Goal: Information Seeking & Learning: Compare options

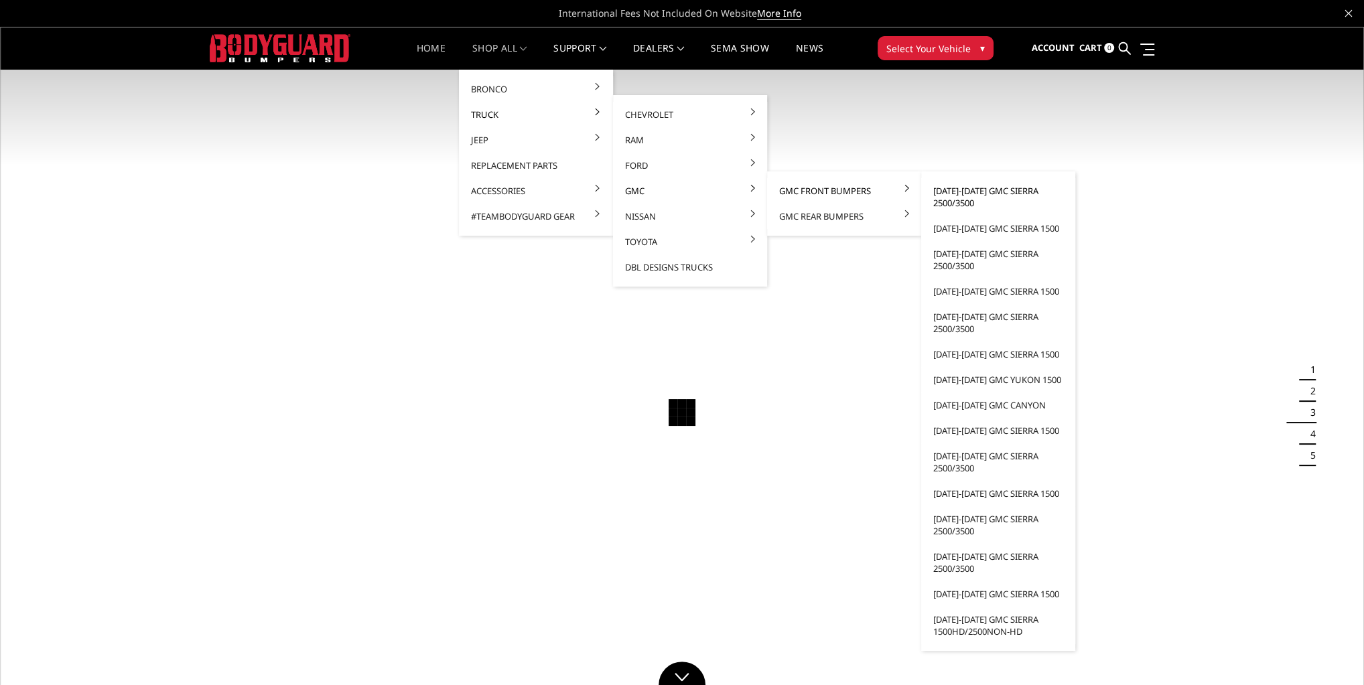
click at [975, 194] on link "[DATE]-[DATE] GMC Sierra 2500/3500" at bounding box center [997, 197] width 143 height 38
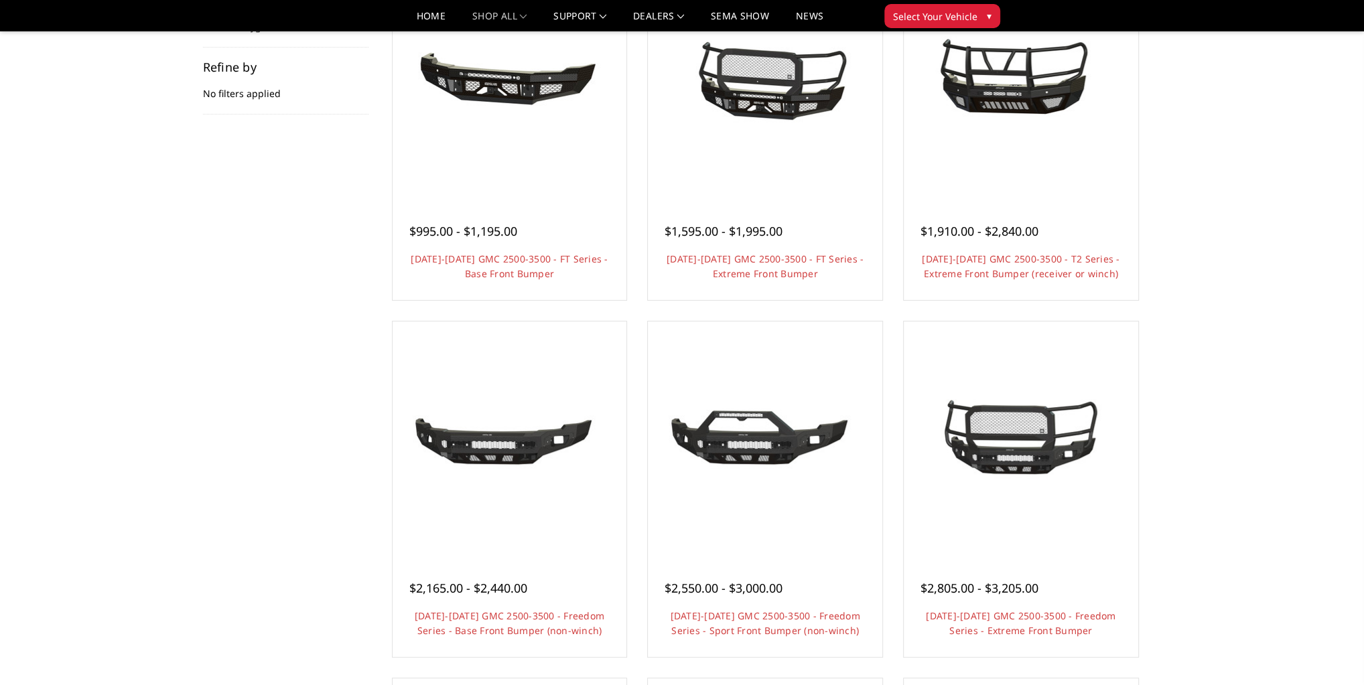
scroll to position [96, 0]
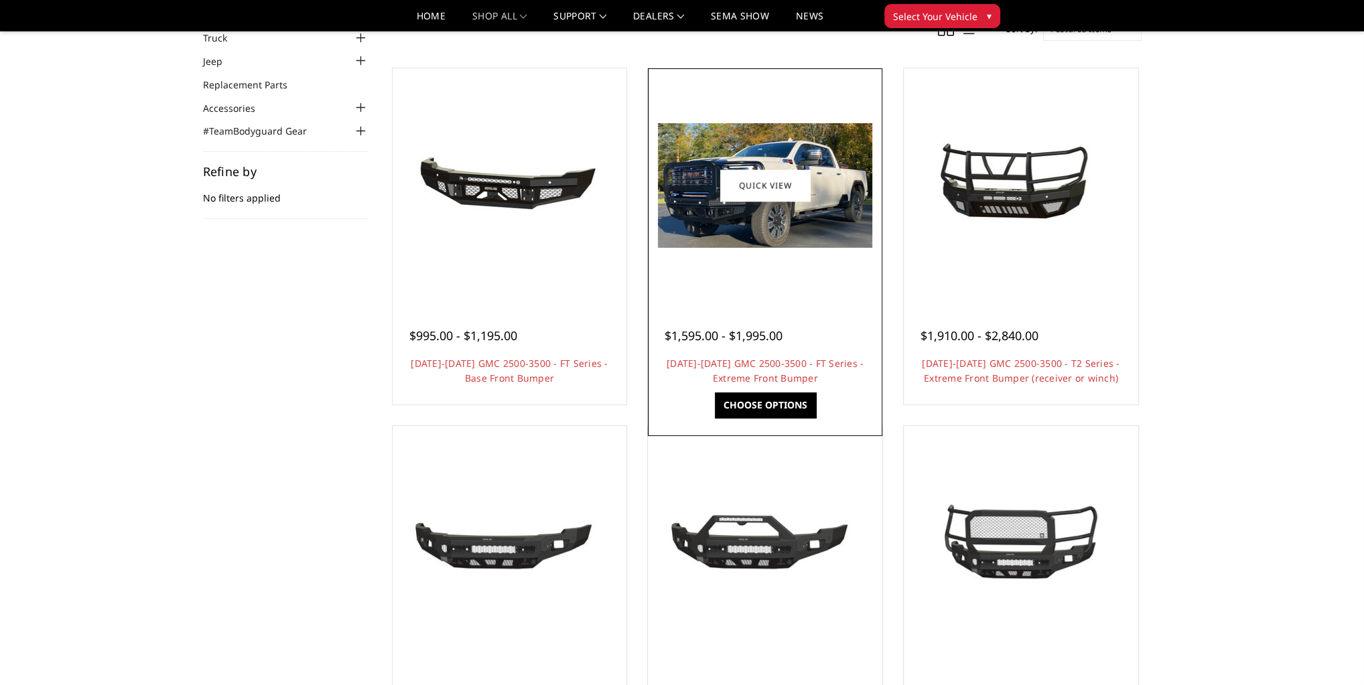
click at [779, 401] on link "Choose Options" at bounding box center [765, 404] width 101 height 25
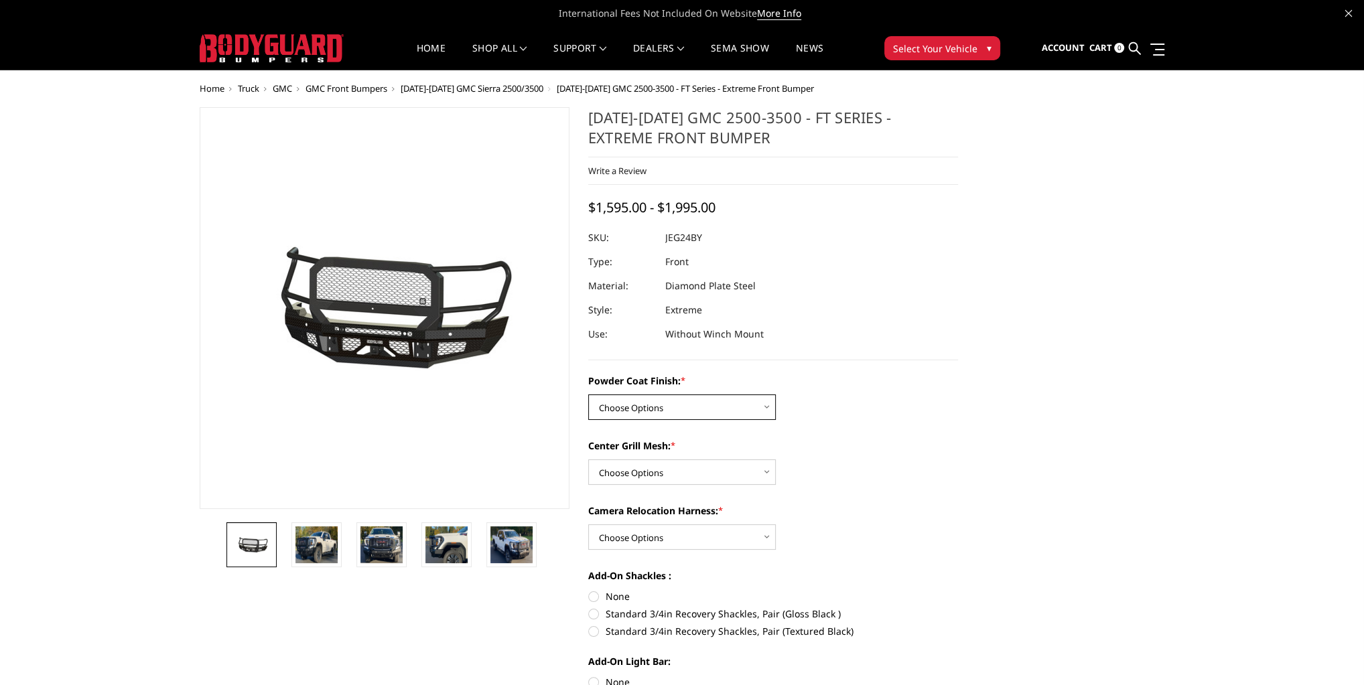
click at [681, 403] on select "Choose Options Bare Metal Gloss Black Powder Coat Textured Black Powder Coat" at bounding box center [682, 406] width 188 height 25
select select "3285"
click at [588, 394] on select "Choose Options Bare Metal Gloss Black Powder Coat Textured Black Powder Coat" at bounding box center [682, 406] width 188 height 25
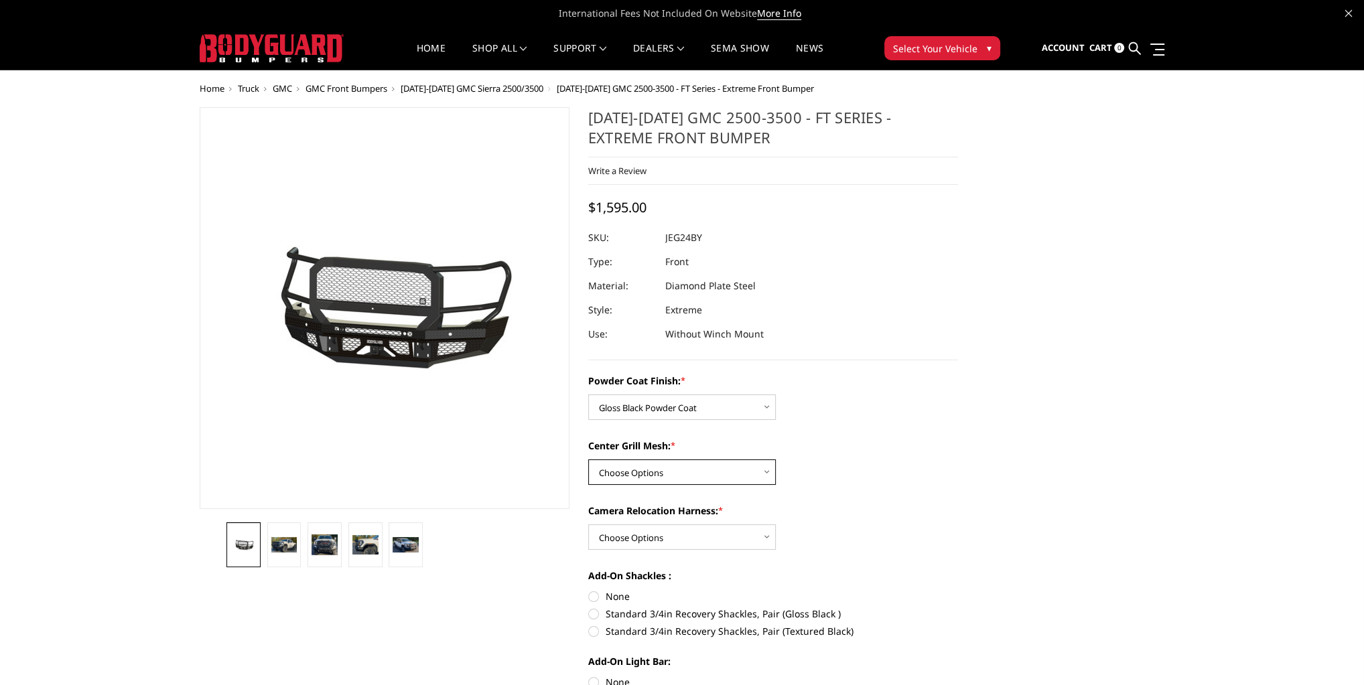
click at [692, 473] on select "Choose Options WITH Expanded Metal in Center Grill WITHOUT Expanded Metal in Ce…" at bounding box center [682, 471] width 188 height 25
select select "3288"
click at [588, 459] on select "Choose Options WITH Expanded Metal in Center Grill WITHOUT Expanded Metal in Ce…" at bounding box center [682, 471] width 188 height 25
click at [638, 542] on select "Choose Options WITH Camera Relocation Harness WITHOUT Camera Relocation Harness" at bounding box center [682, 536] width 188 height 25
select select "3289"
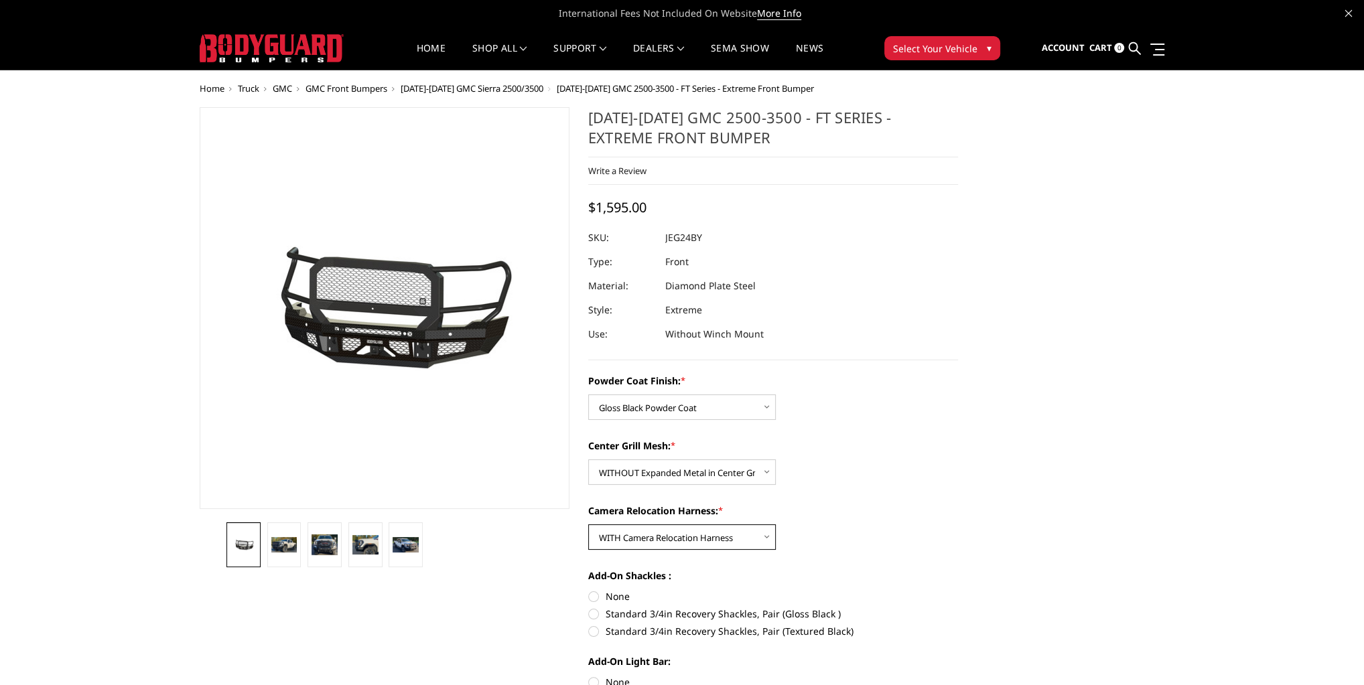
click at [588, 524] on select "Choose Options WITH Camera Relocation Harness WITHOUT Camera Relocation Harness" at bounding box center [682, 536] width 188 height 25
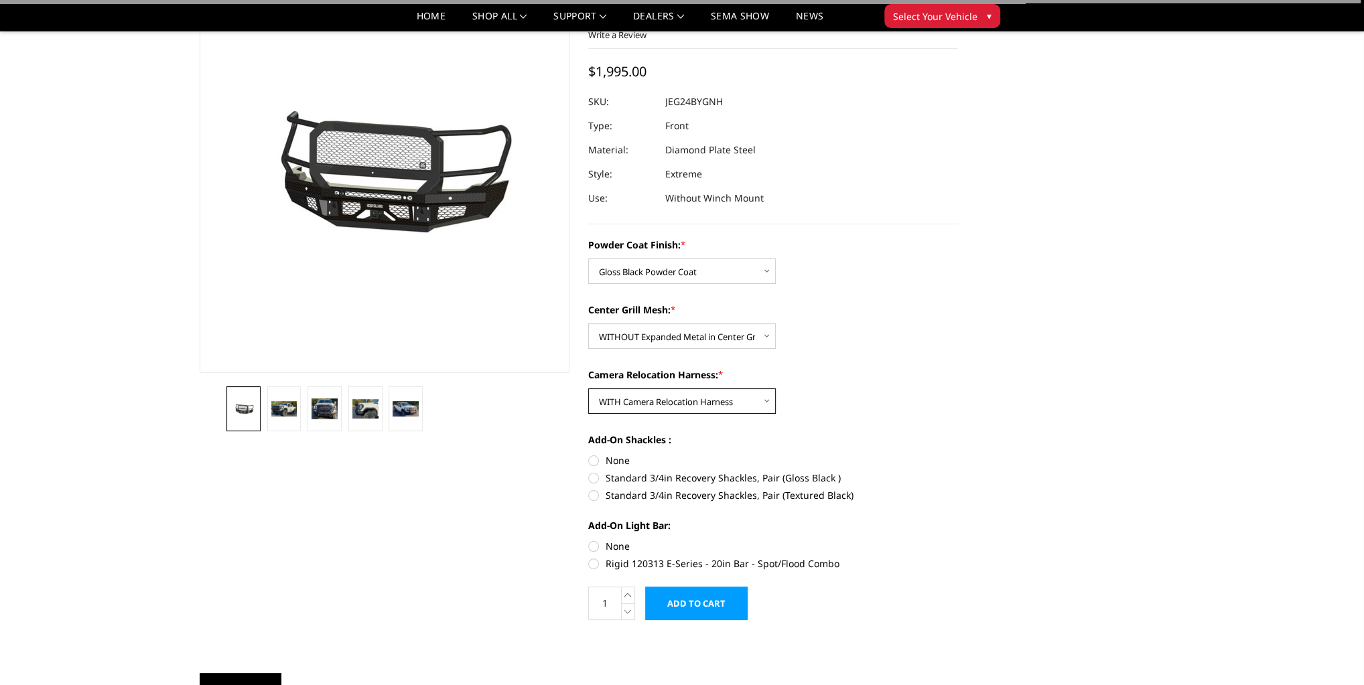
scroll to position [161, 0]
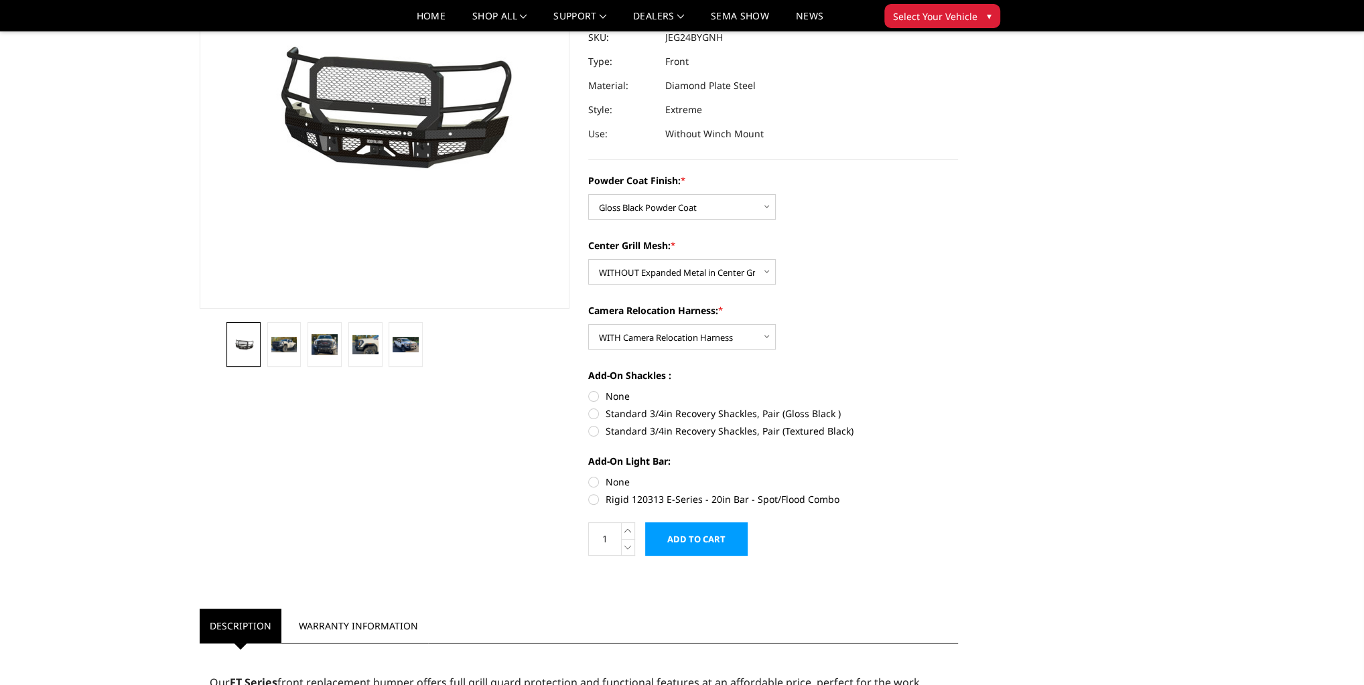
click at [592, 394] on label "None" at bounding box center [773, 396] width 370 height 14
click at [589, 390] on input "None" at bounding box center [588, 389] width 1 height 1
radio input "true"
click at [593, 482] on label "None" at bounding box center [773, 482] width 370 height 14
click at [589, 476] on input "None" at bounding box center [588, 475] width 1 height 1
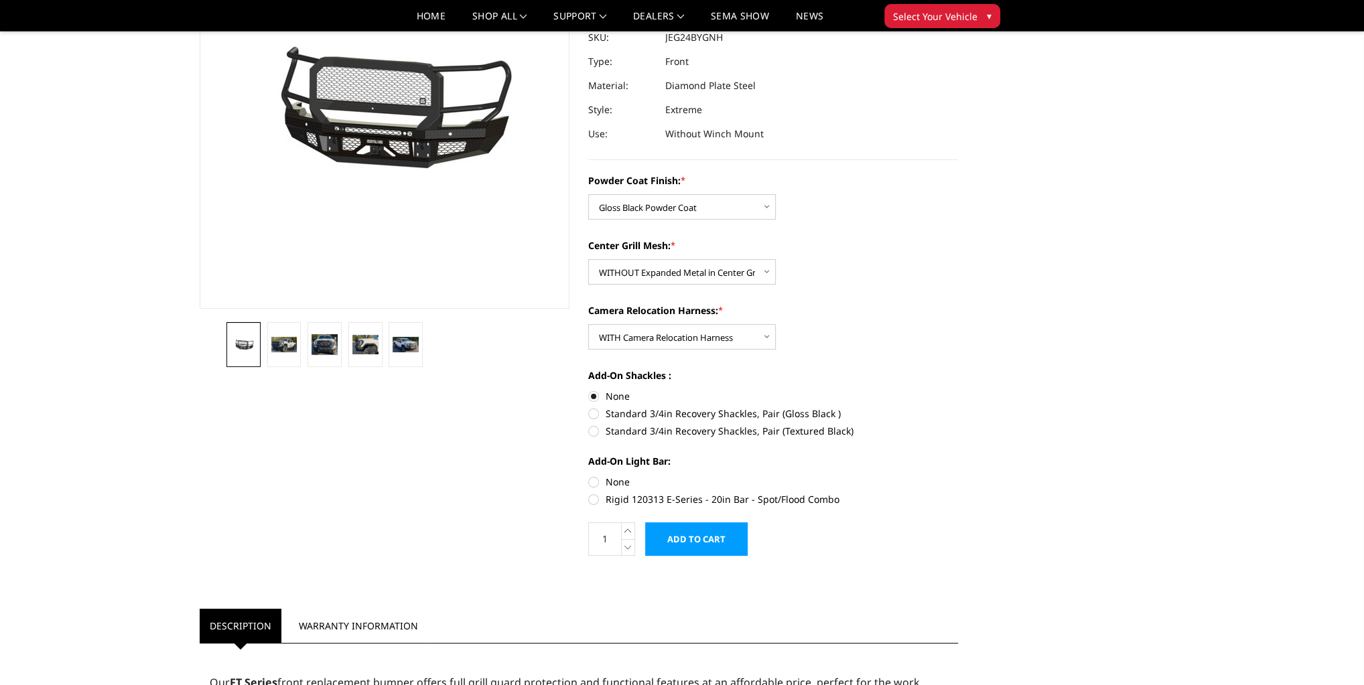
radio input "true"
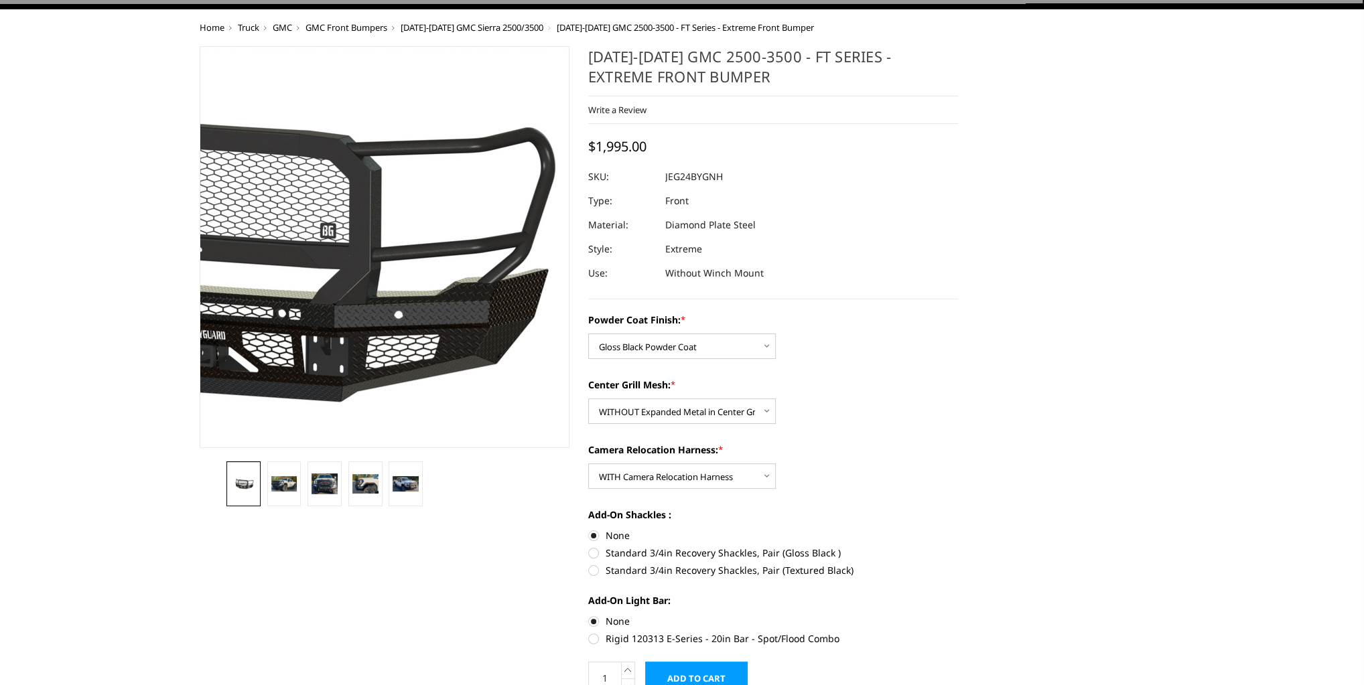
scroll to position [0, 0]
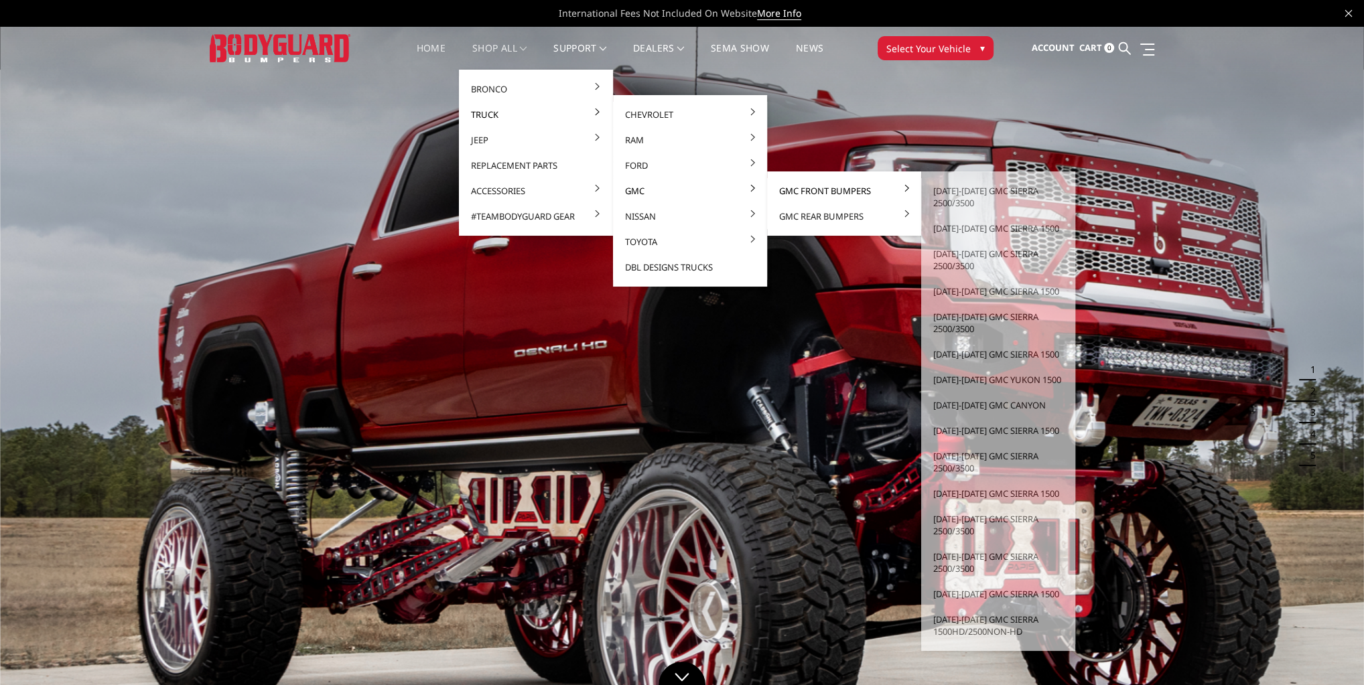
click at [812, 186] on link "GMC Front Bumpers" at bounding box center [843, 190] width 143 height 25
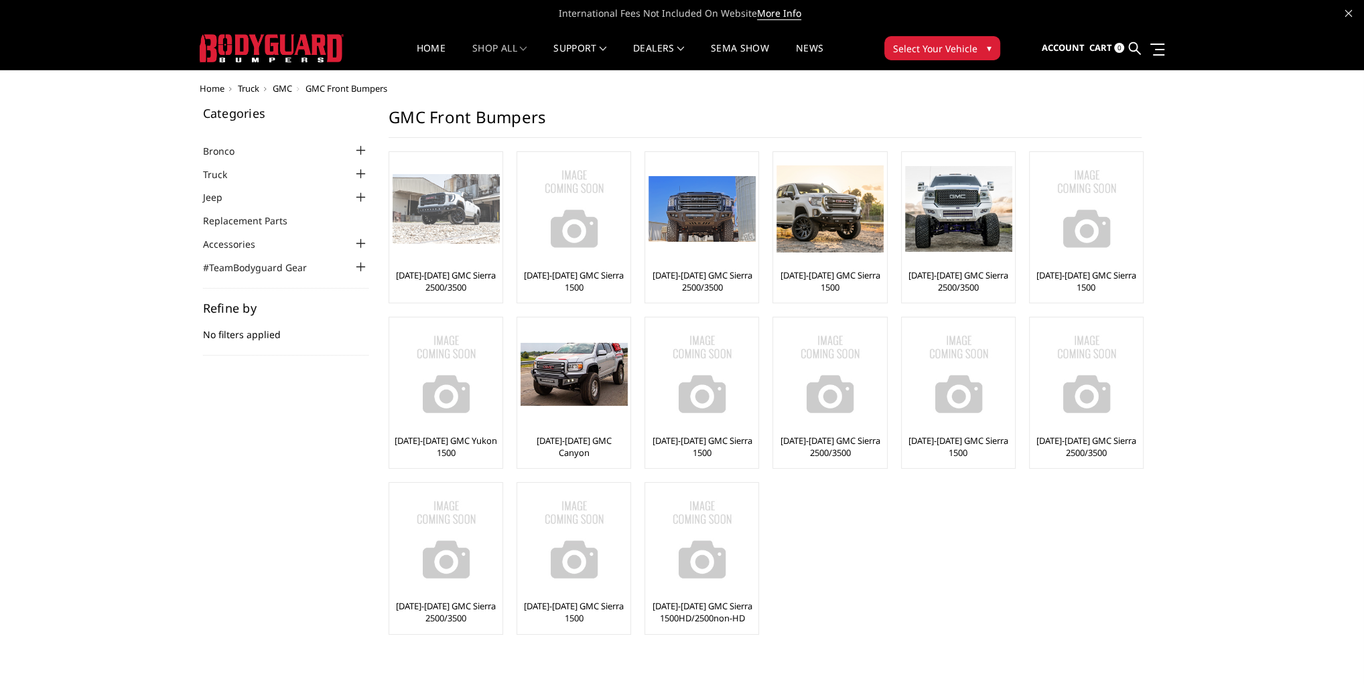
click at [456, 219] on img at bounding box center [445, 209] width 107 height 70
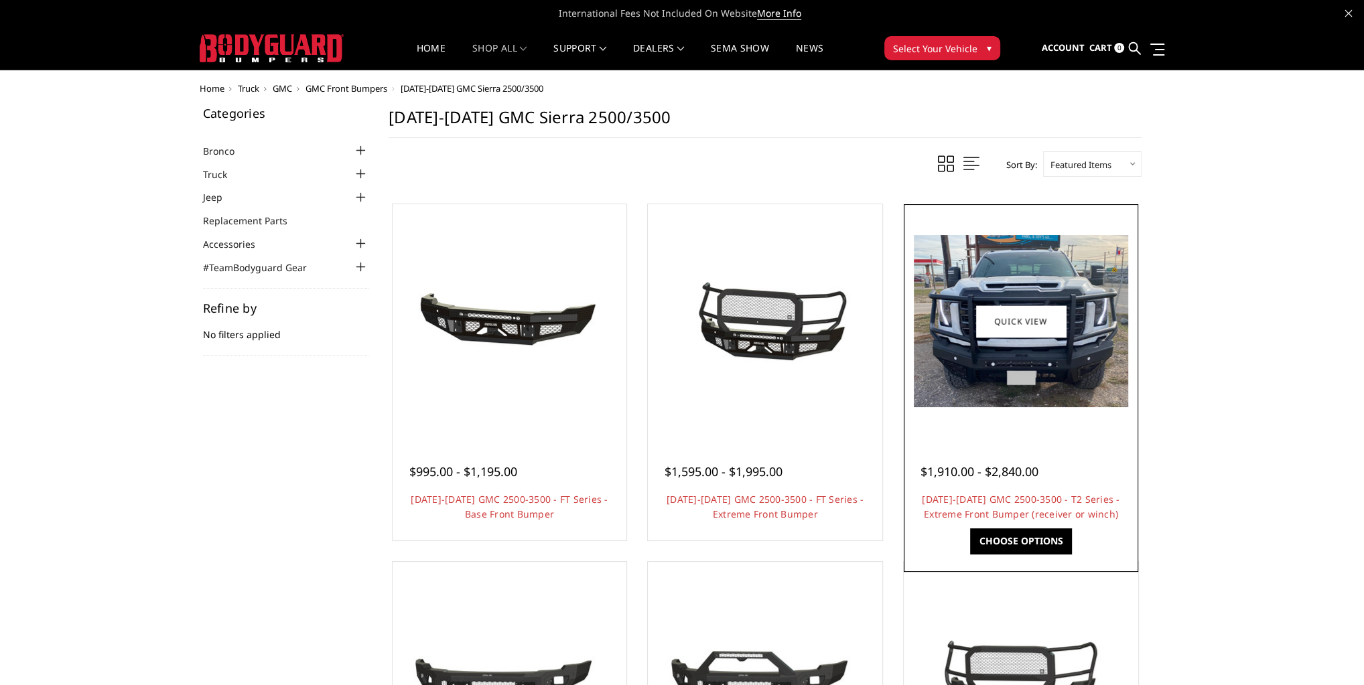
click at [1062, 360] on img at bounding box center [1021, 321] width 214 height 172
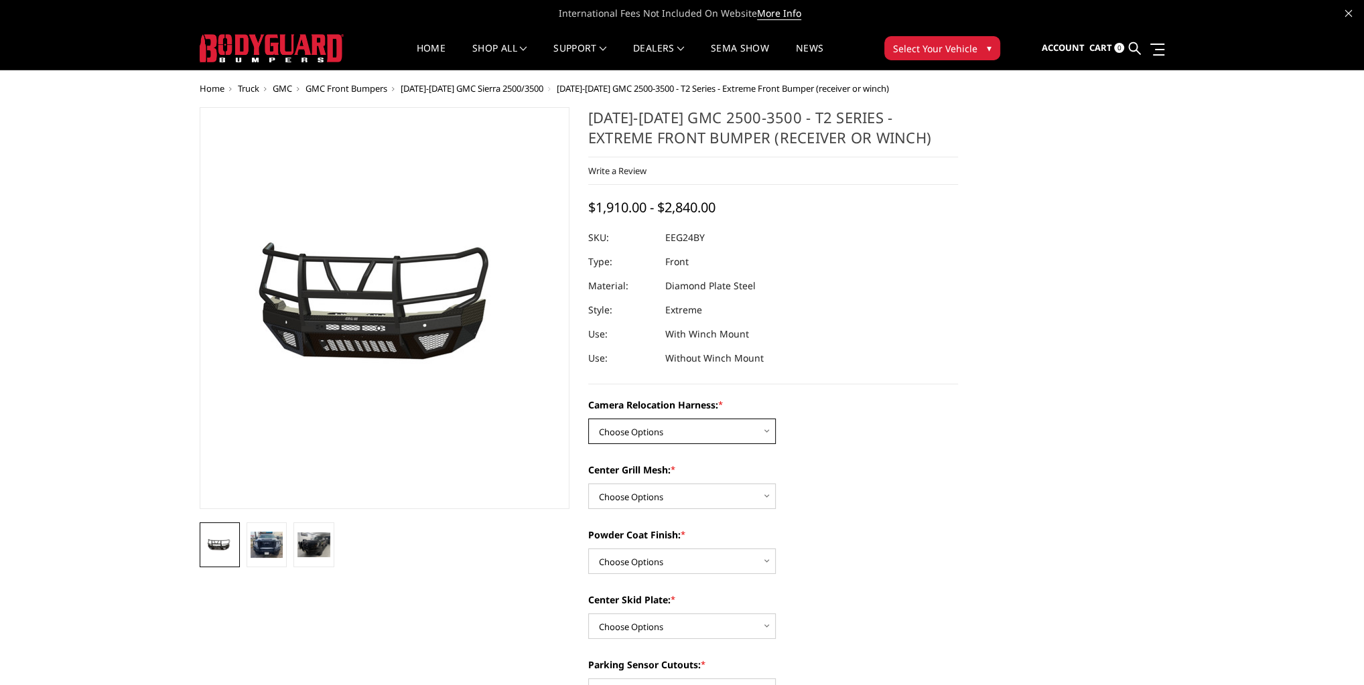
click at [701, 431] on select "Choose Options Without camera harness With camera harness" at bounding box center [682, 431] width 188 height 25
click at [588, 419] on select "Choose Options Without camera harness With camera harness" at bounding box center [682, 431] width 188 height 25
click at [702, 437] on select "Choose Options Without camera harness With camera harness" at bounding box center [682, 431] width 188 height 25
click at [588, 419] on select "Choose Options Without camera harness With camera harness" at bounding box center [682, 431] width 188 height 25
click at [696, 428] on select "Choose Options Without camera harness With camera harness" at bounding box center [682, 431] width 188 height 25
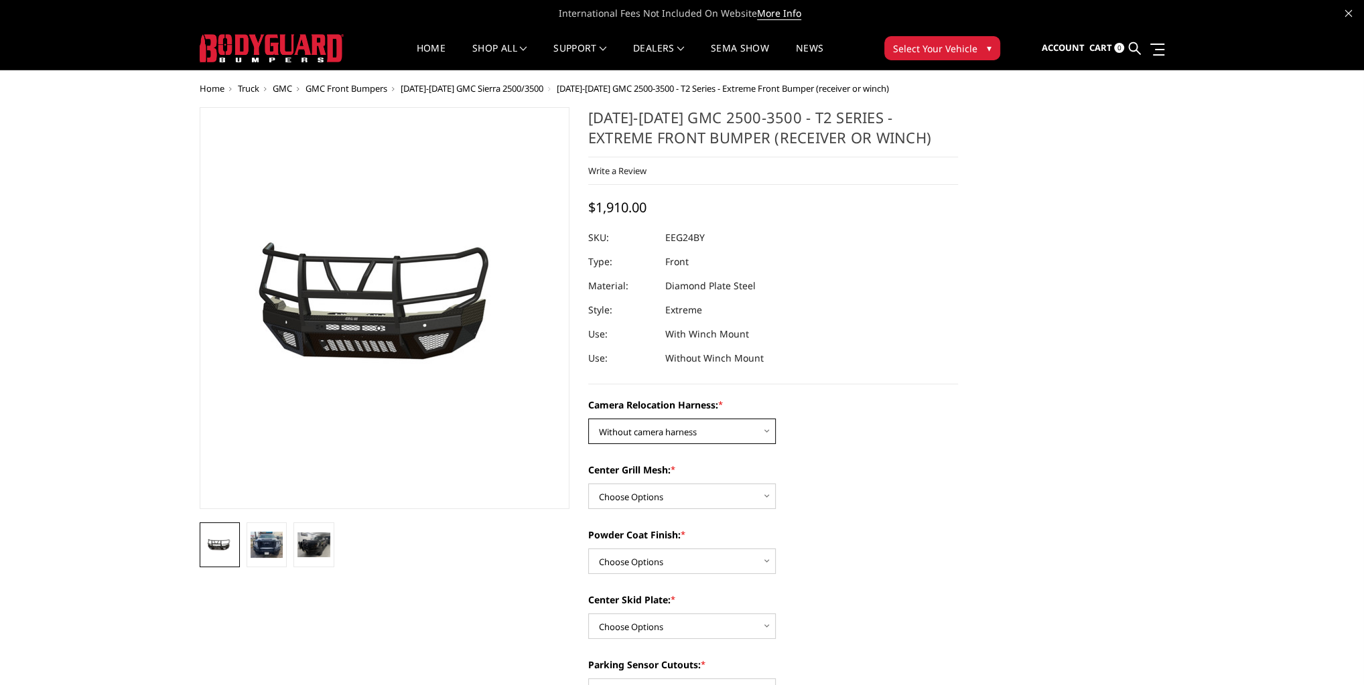
select select "3742"
click at [588, 419] on select "Choose Options Without camera harness With camera harness" at bounding box center [682, 431] width 188 height 25
click at [691, 499] on select "Choose Options Without expanded metal With expanded metal" at bounding box center [682, 496] width 188 height 25
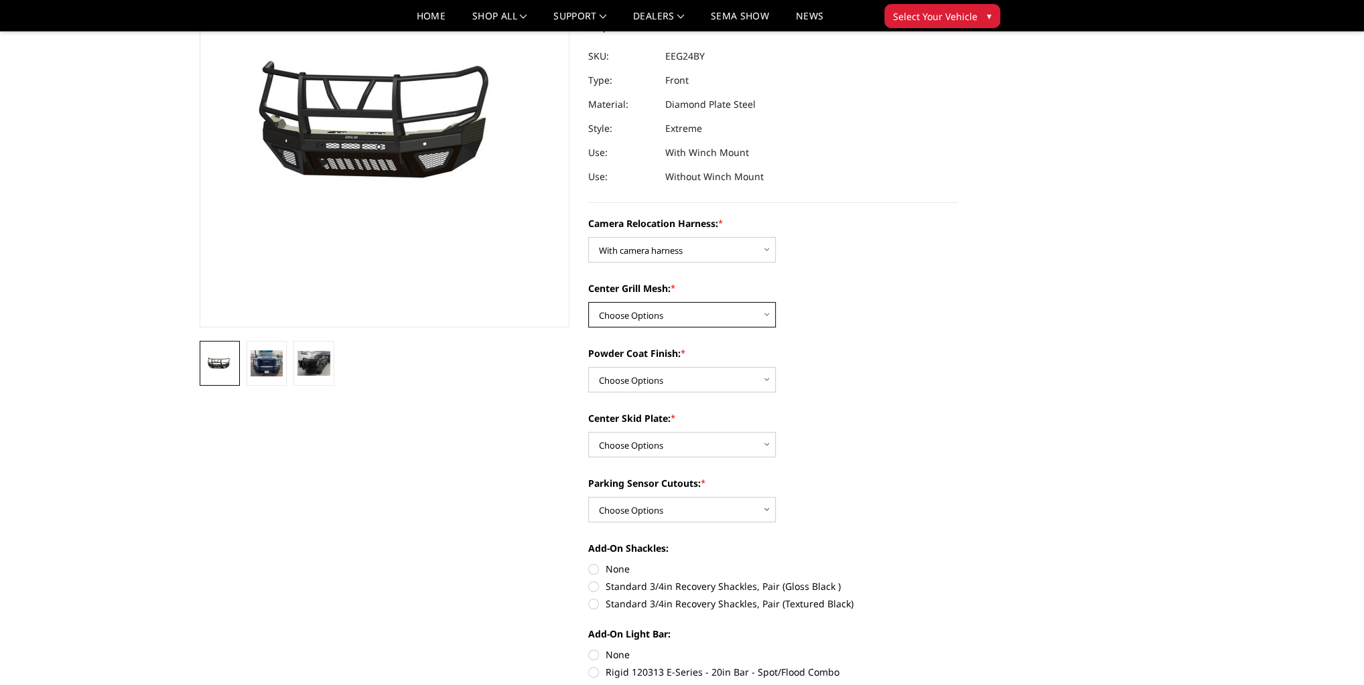
scroll to position [161, 0]
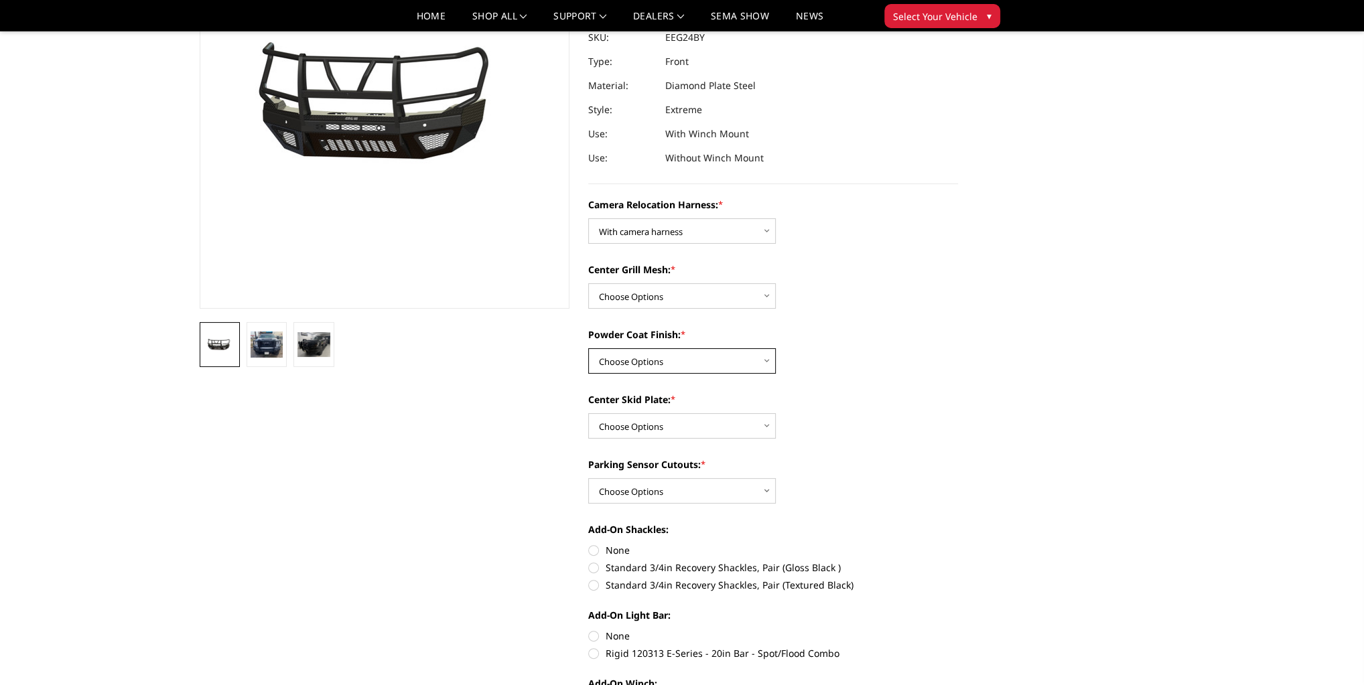
click at [710, 362] on select "Choose Options Textured Black Powder Coat Gloss Black Powder Coat Bare Metal" at bounding box center [682, 360] width 188 height 25
click at [853, 384] on div "Camera Relocation Harness: * Choose Options Without camera harness With camera …" at bounding box center [773, 549] width 370 height 703
click at [733, 415] on select "Choose Options Winch Mount Skid Plate Standard Skid Plate (included) 2" Receive…" at bounding box center [682, 425] width 188 height 25
click at [864, 455] on div "Camera Relocation Harness: * Choose Options Without camera harness With camera …" at bounding box center [773, 549] width 370 height 703
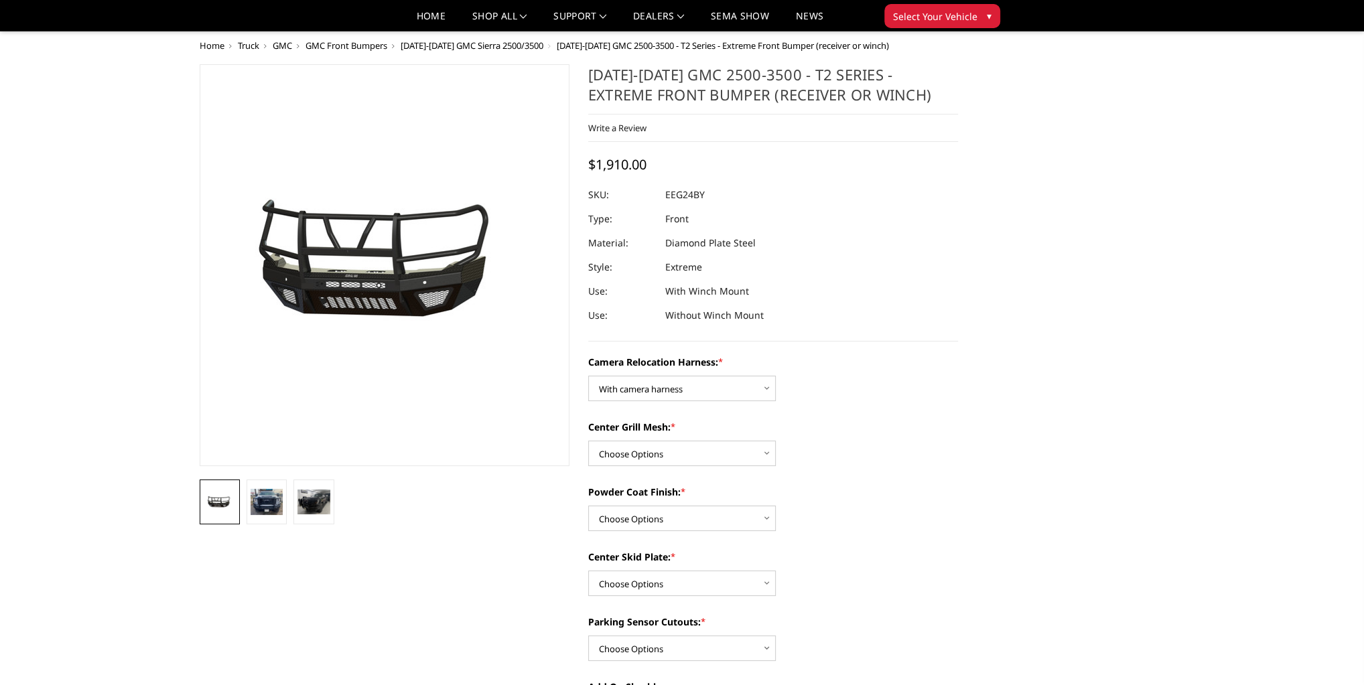
scroll to position [0, 0]
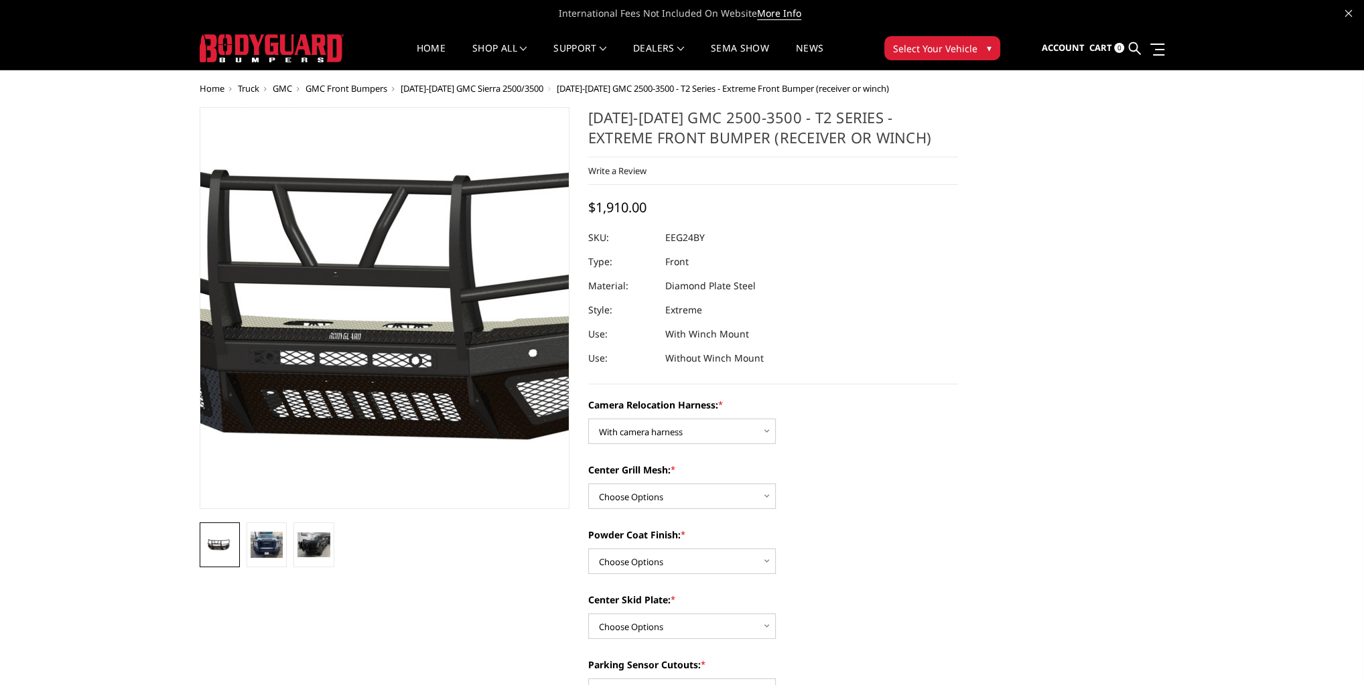
click at [350, 350] on img at bounding box center [429, 308] width 857 height 401
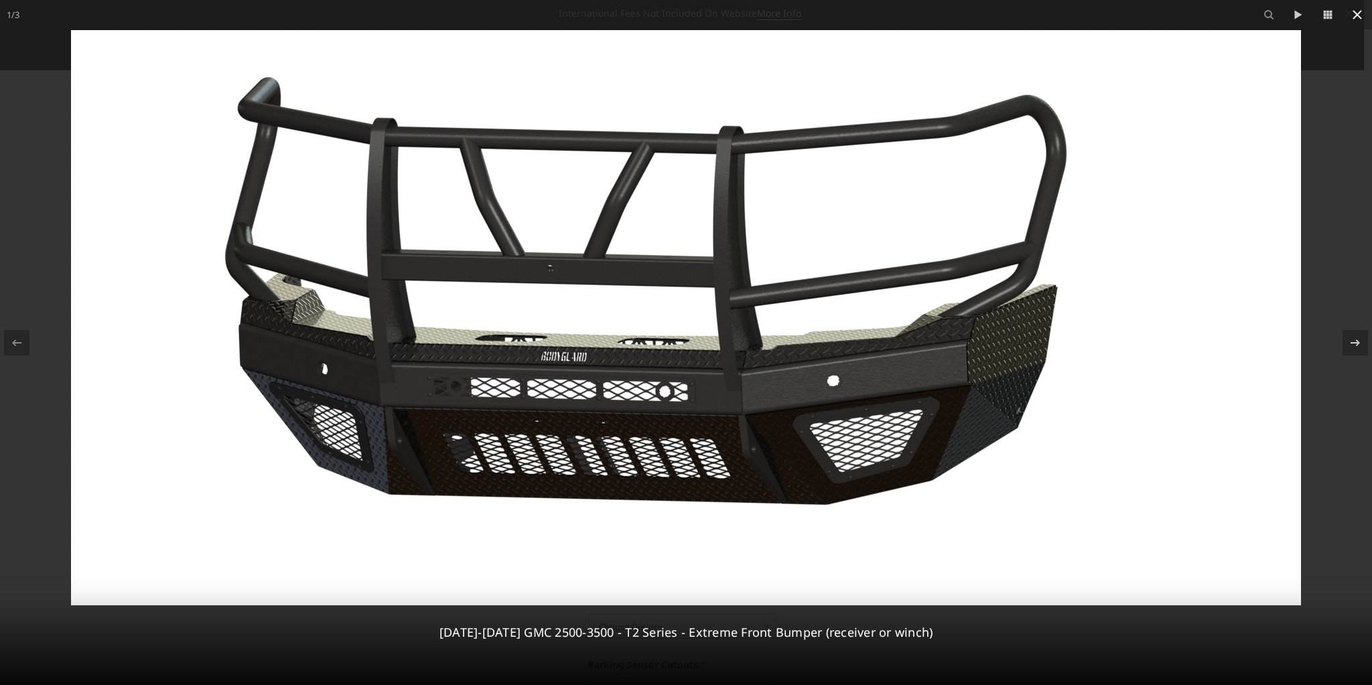
click at [1360, 14] on icon at bounding box center [1357, 15] width 16 height 16
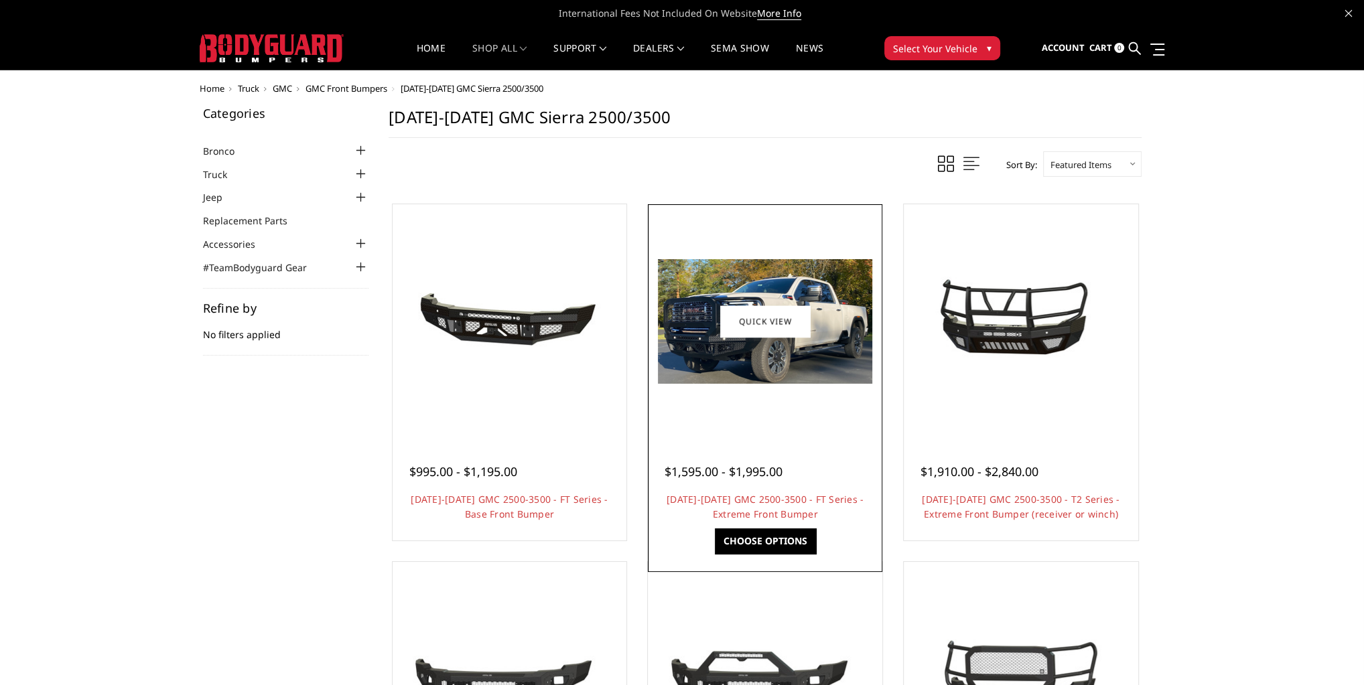
click at [790, 364] on img at bounding box center [765, 321] width 214 height 125
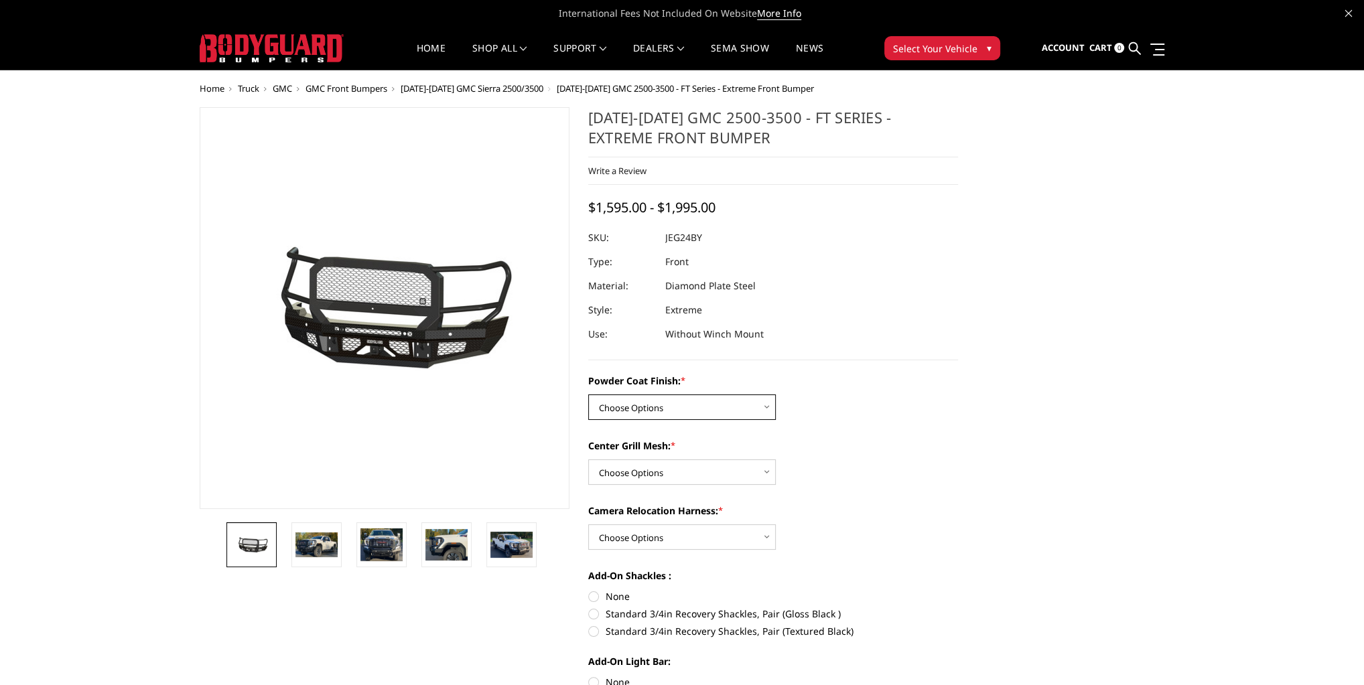
click at [662, 408] on select "Choose Options Bare Metal Gloss Black Powder Coat Textured Black Powder Coat" at bounding box center [682, 406] width 188 height 25
select select "3285"
click at [588, 394] on select "Choose Options Bare Metal Gloss Black Powder Coat Textured Black Powder Coat" at bounding box center [682, 406] width 188 height 25
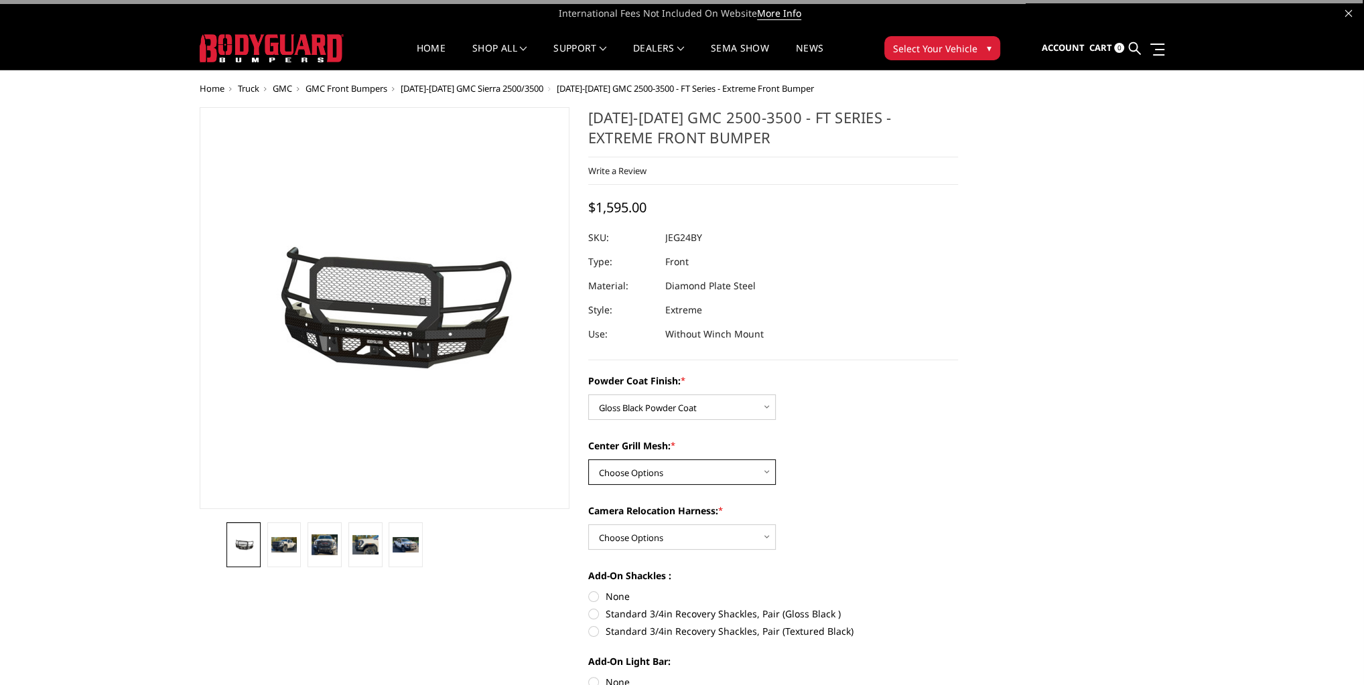
click at [703, 474] on select "Choose Options WITH Expanded Metal in Center Grill WITHOUT Expanded Metal in Ce…" at bounding box center [682, 471] width 188 height 25
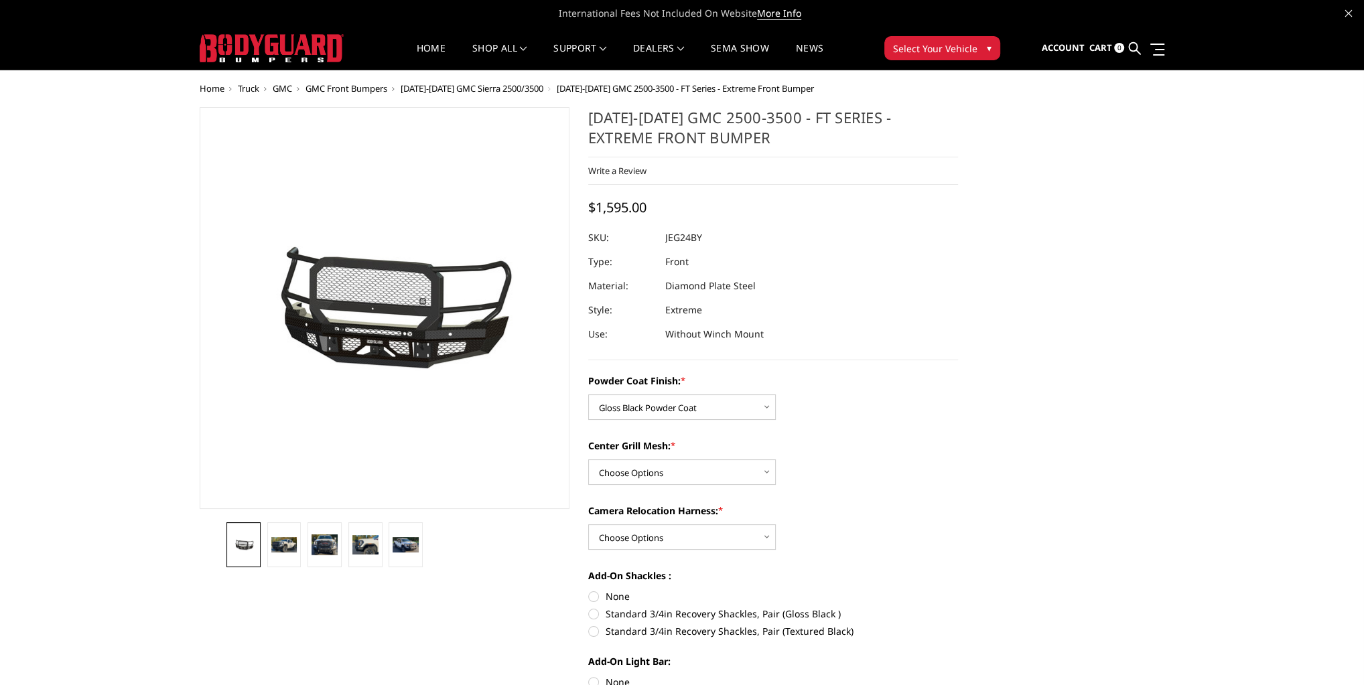
click at [853, 502] on div "Powder Coat Finish: * Choose Options Bare Metal Gloss Black Powder Coat Texture…" at bounding box center [773, 539] width 370 height 330
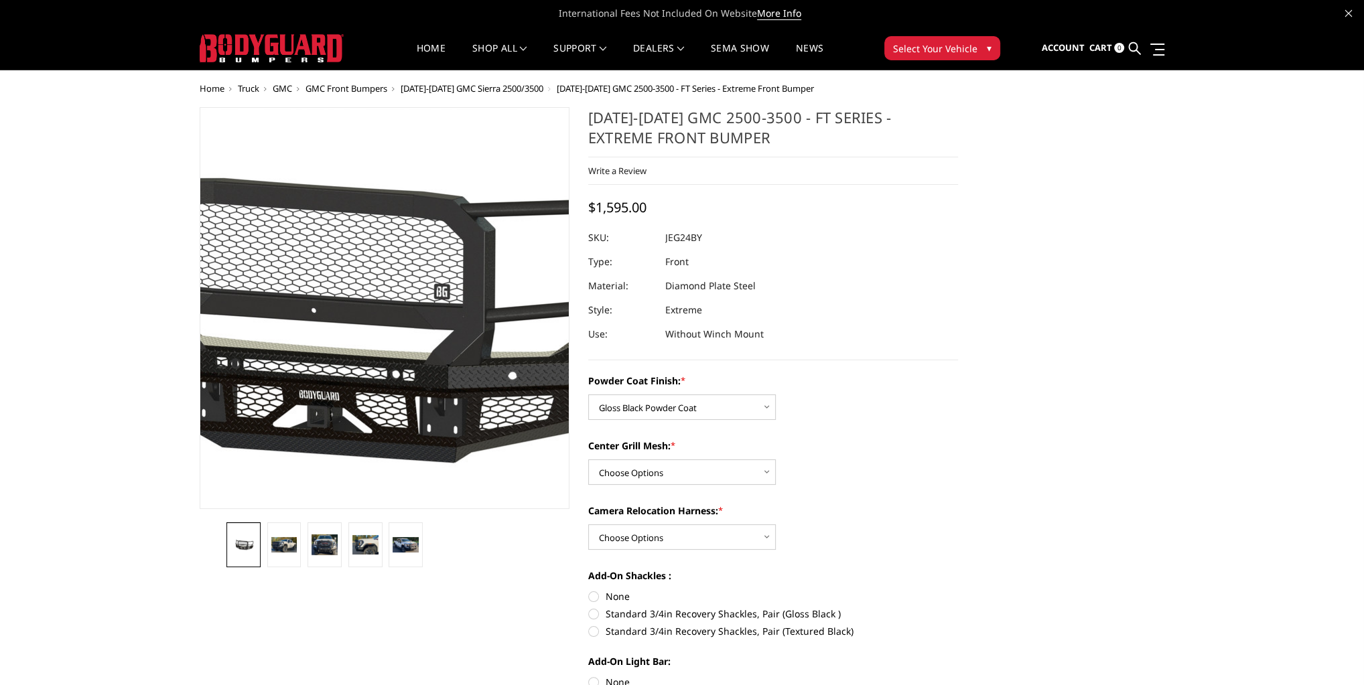
click at [415, 331] on img at bounding box center [344, 308] width 857 height 401
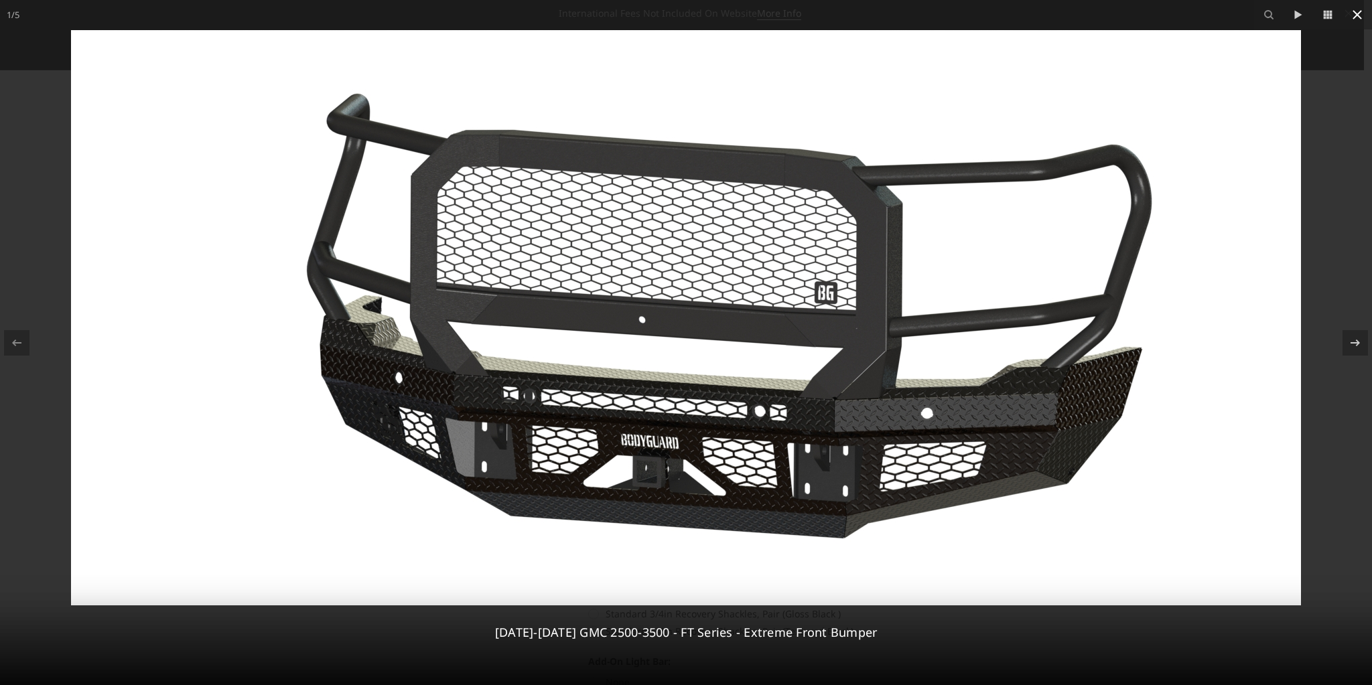
click at [1357, 9] on icon at bounding box center [1357, 15] width 16 height 16
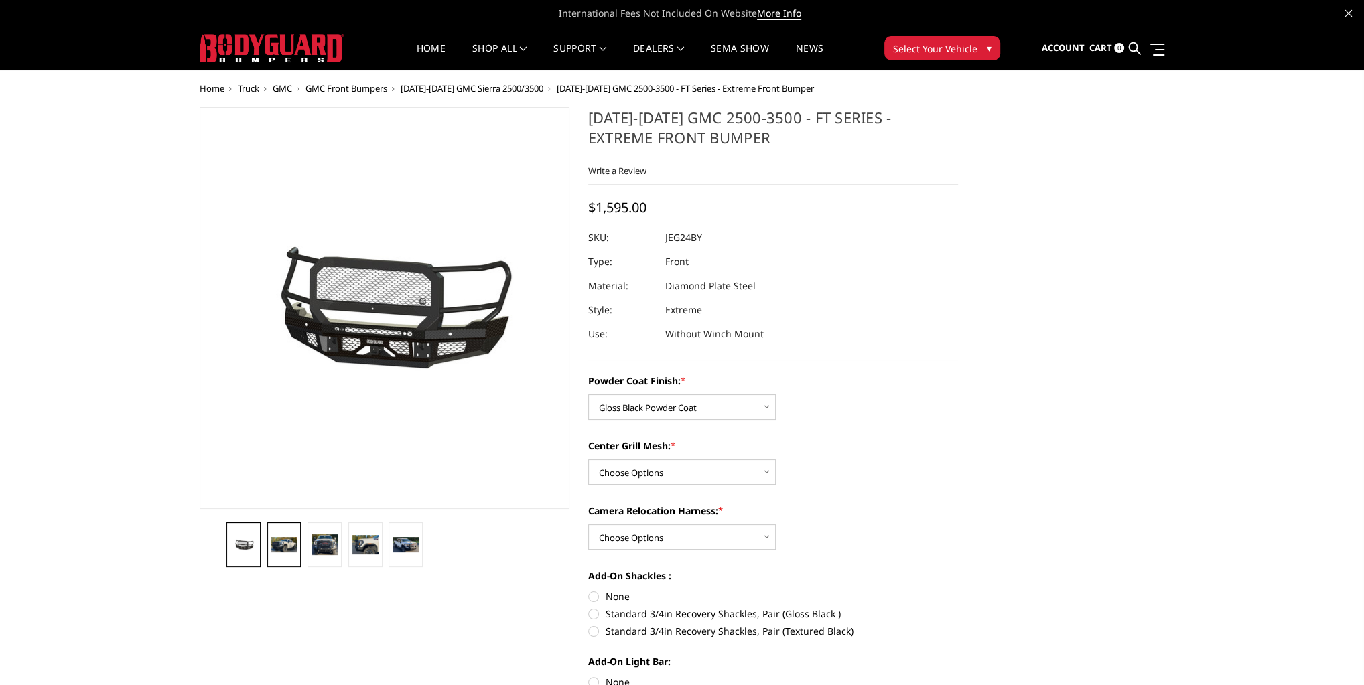
click at [285, 547] on img at bounding box center [284, 544] width 26 height 15
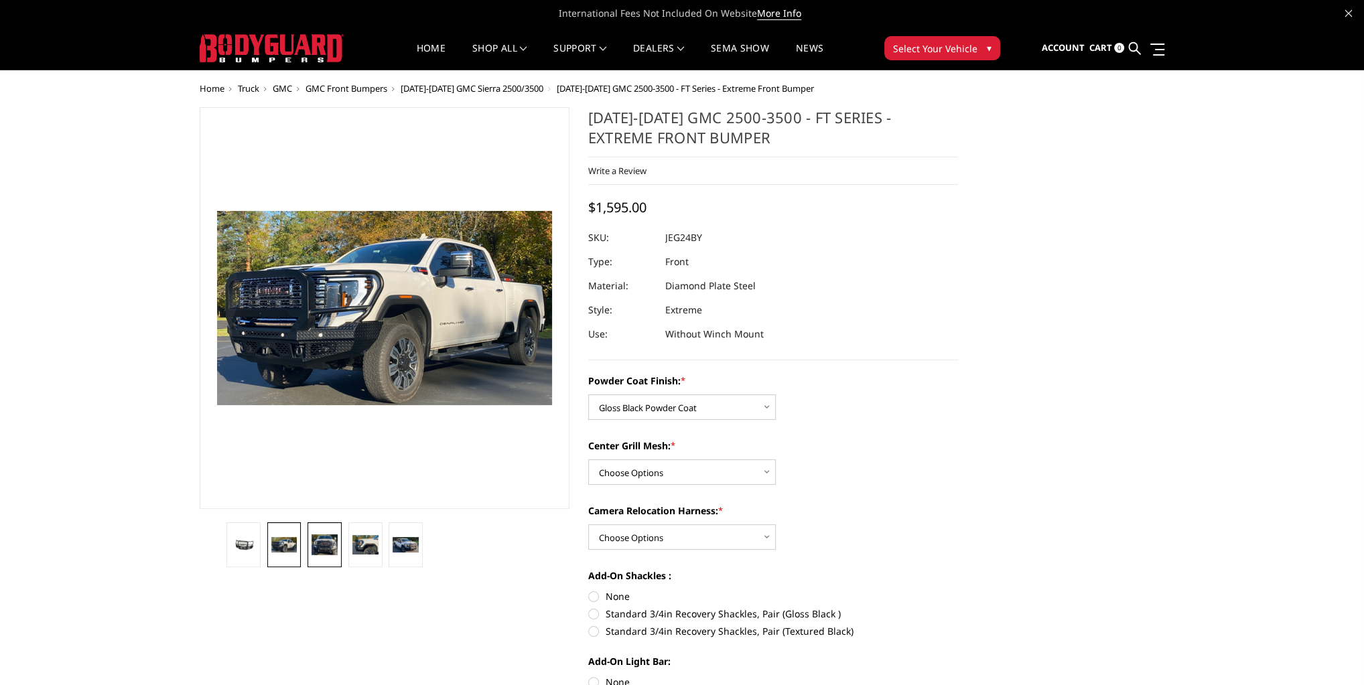
click at [320, 549] on img at bounding box center [324, 544] width 26 height 20
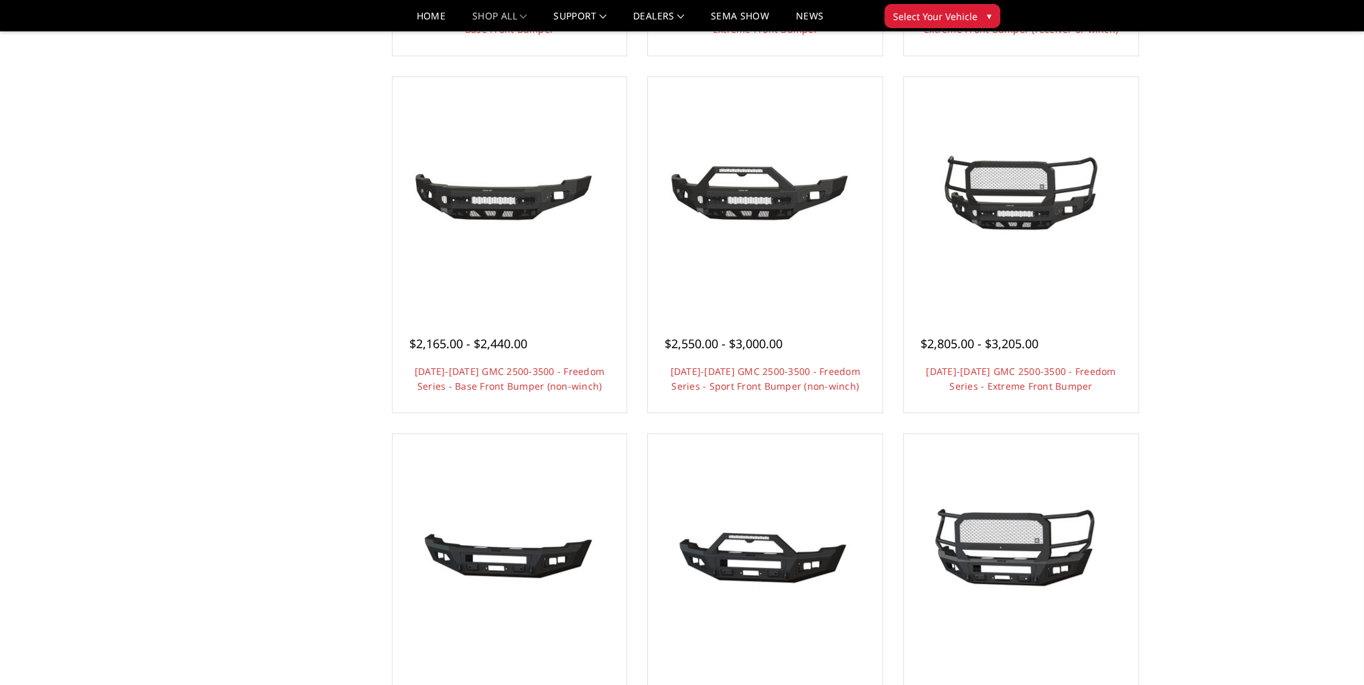
scroll to position [429, 0]
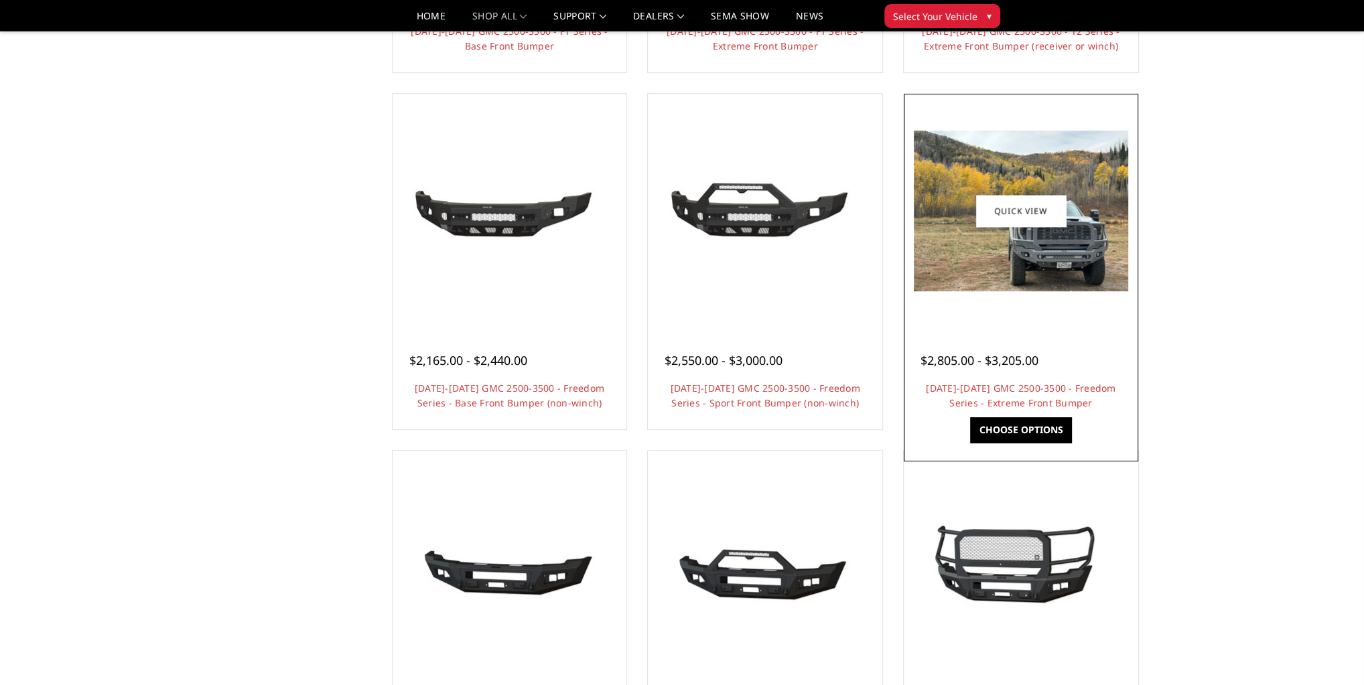
click at [1067, 230] on img at bounding box center [1021, 211] width 214 height 161
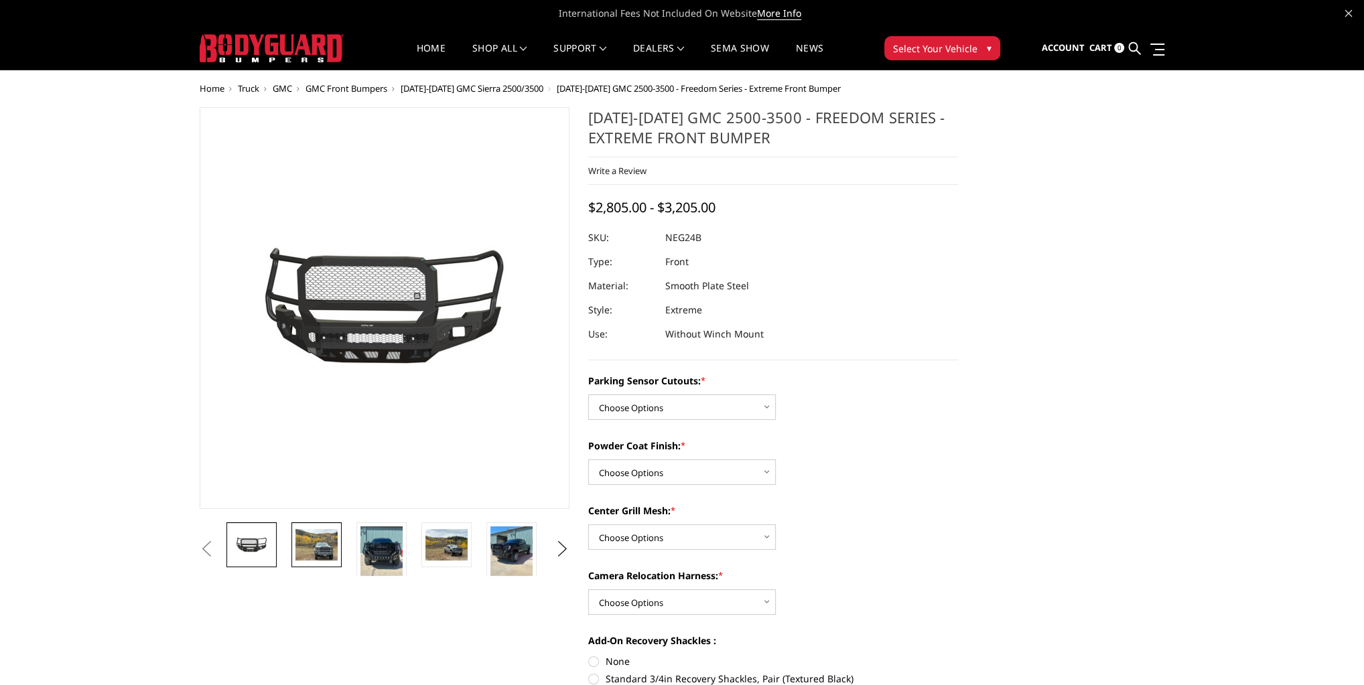
click at [313, 555] on img at bounding box center [316, 544] width 42 height 31
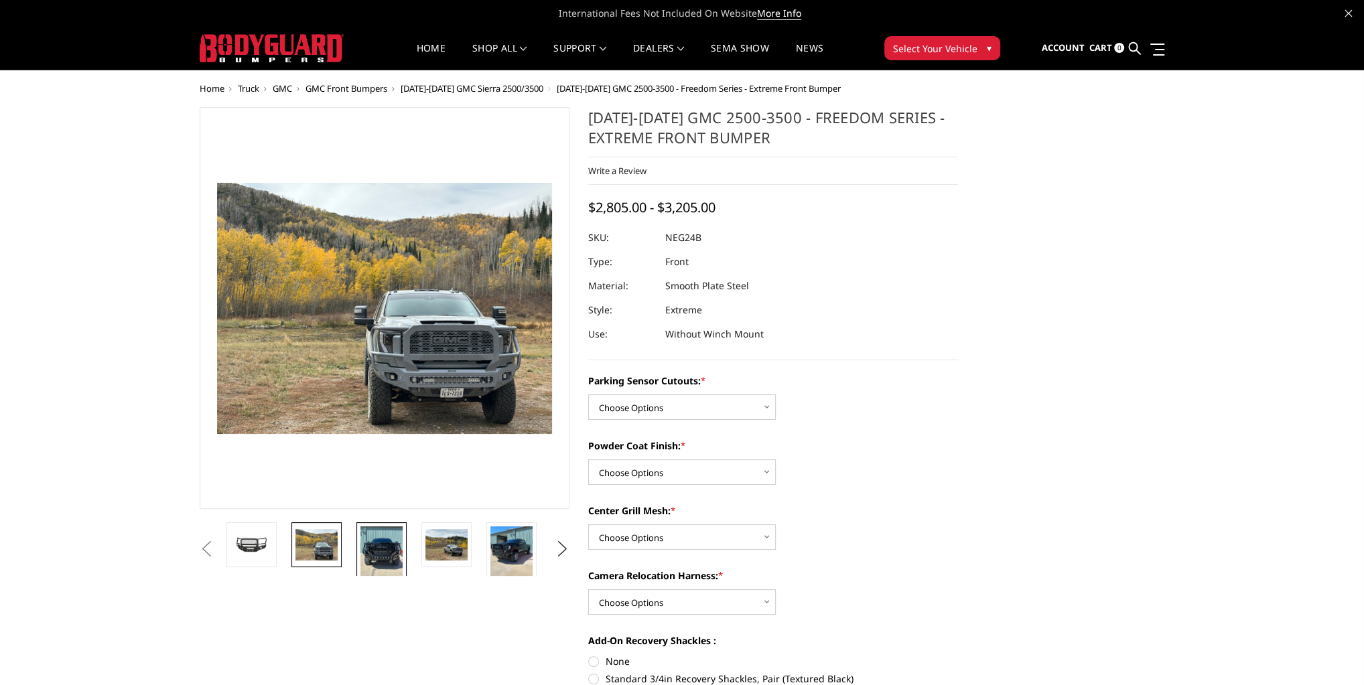
click at [385, 556] on img at bounding box center [381, 554] width 42 height 56
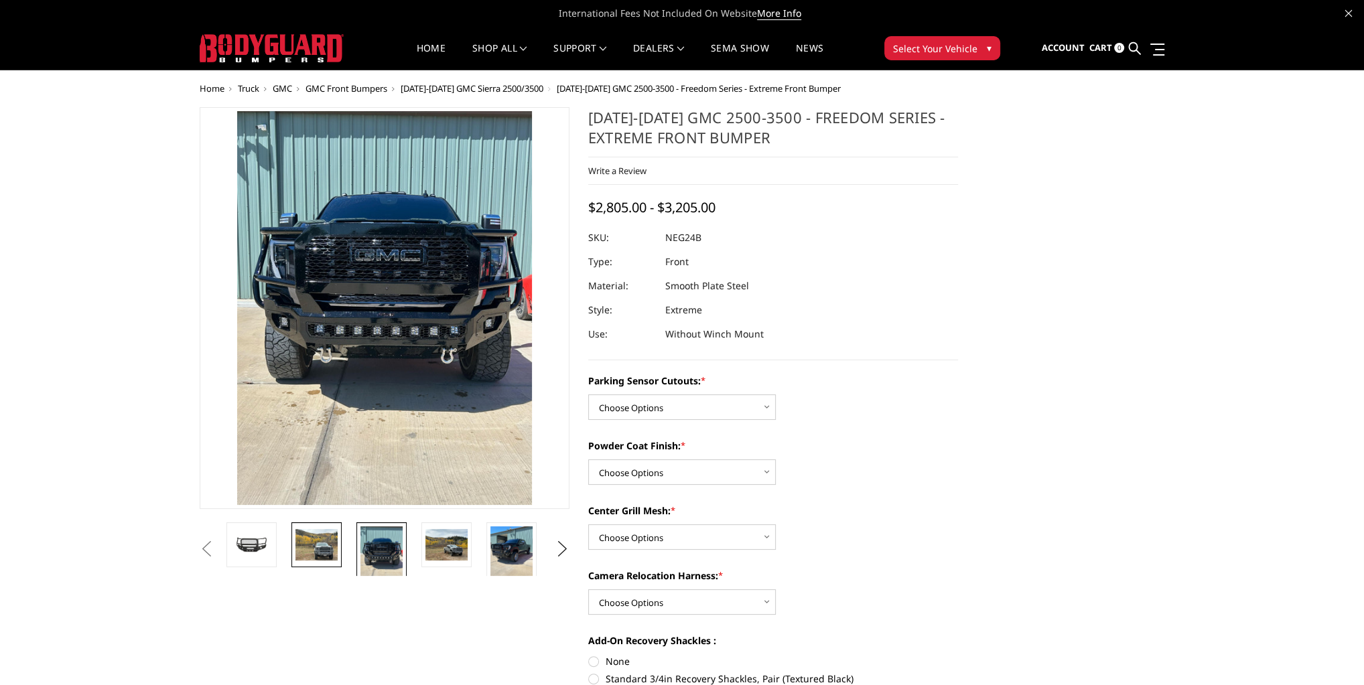
click at [320, 549] on img at bounding box center [316, 544] width 42 height 31
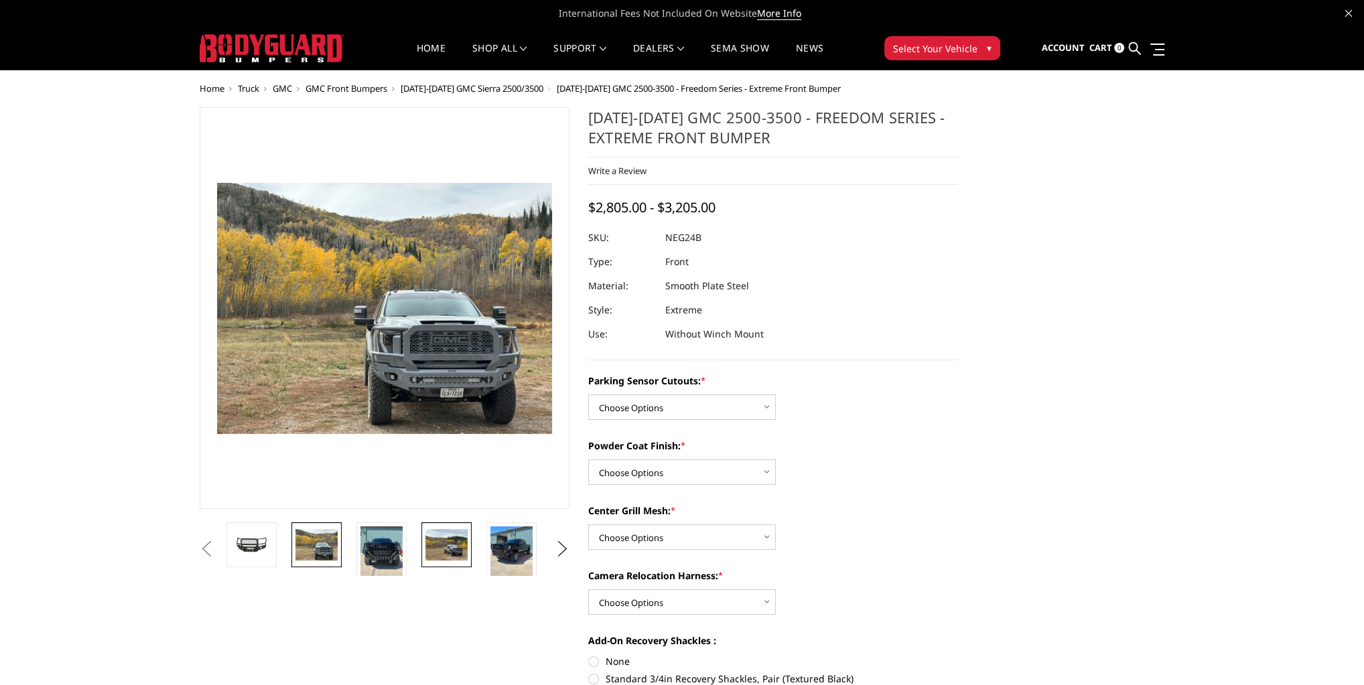
click at [443, 553] on img at bounding box center [446, 544] width 42 height 31
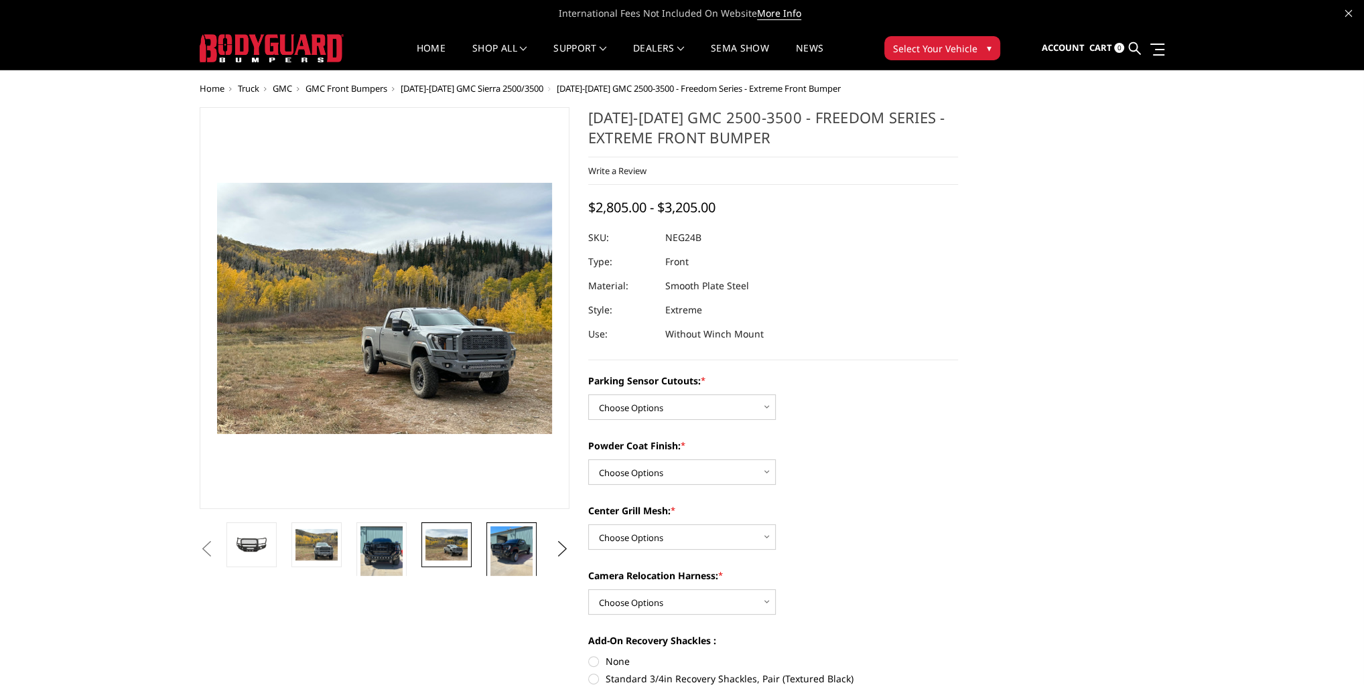
click at [500, 552] on img at bounding box center [511, 554] width 42 height 56
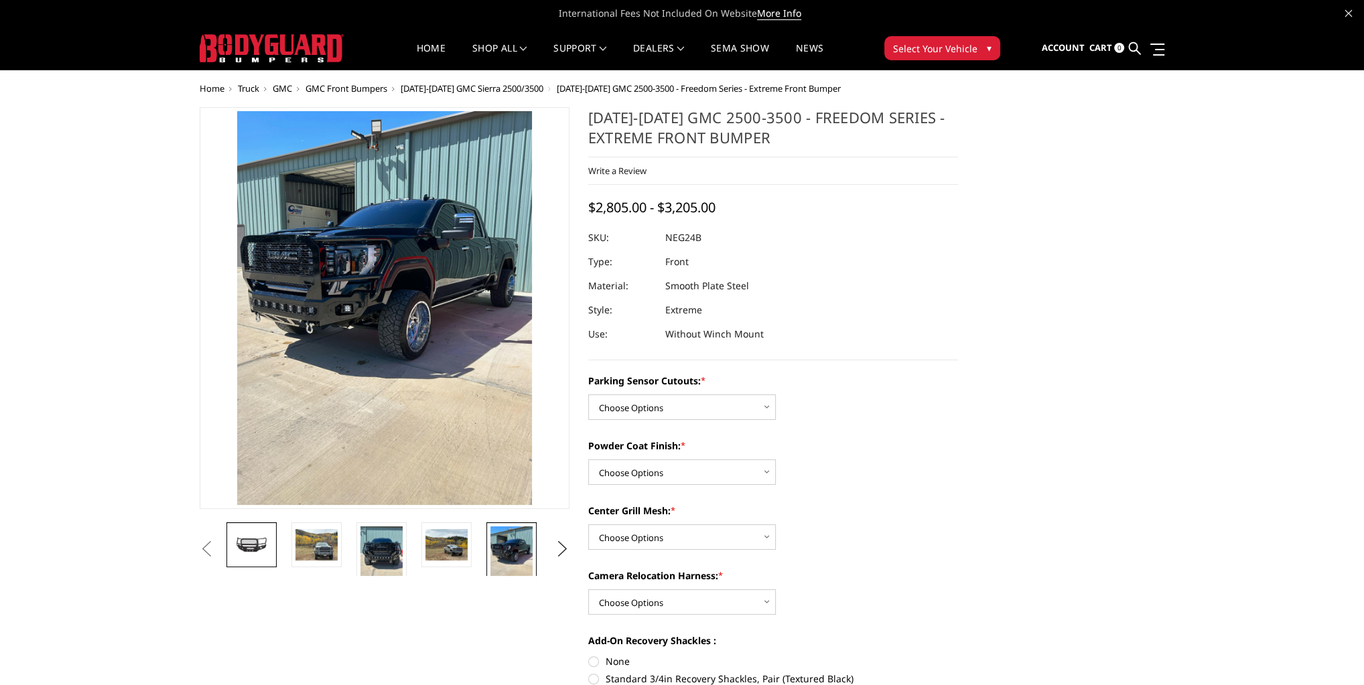
click at [236, 535] on img at bounding box center [251, 544] width 42 height 19
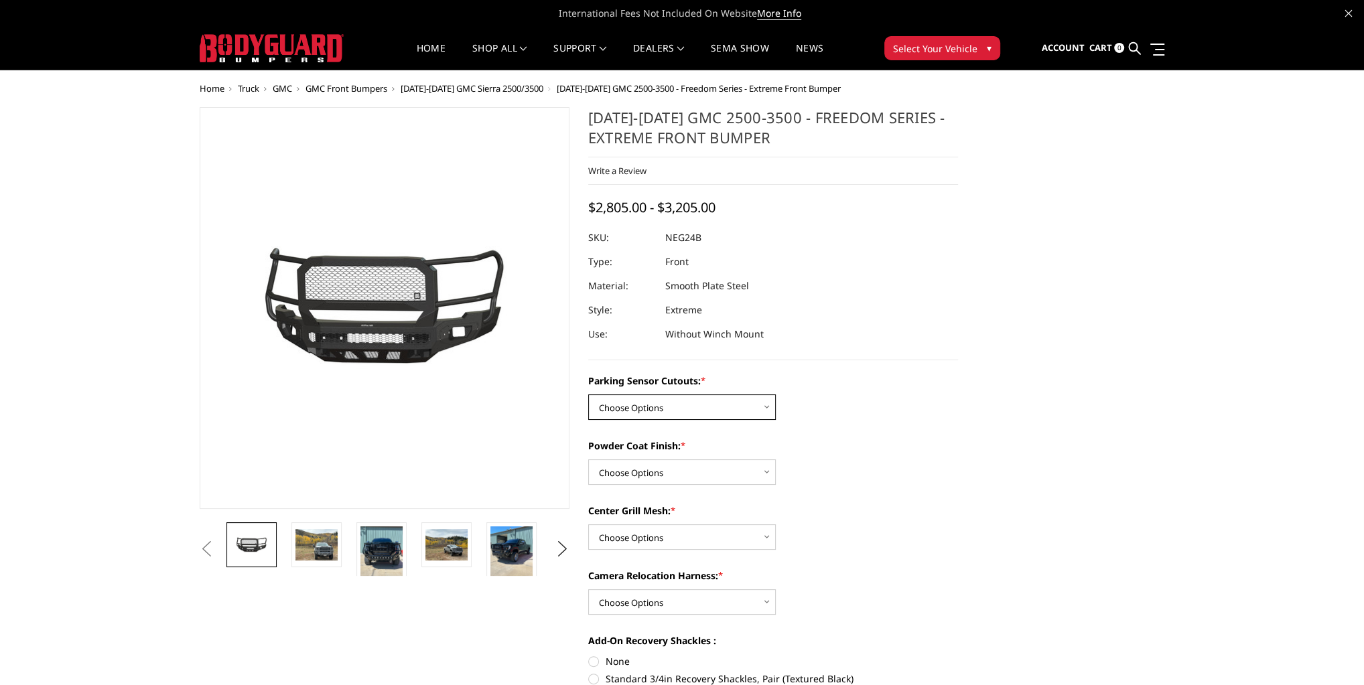
click at [695, 401] on select "Choose Options No - Without Parking Sensor Cutouts Yes - With Parking Sensor Cu…" at bounding box center [682, 406] width 188 height 25
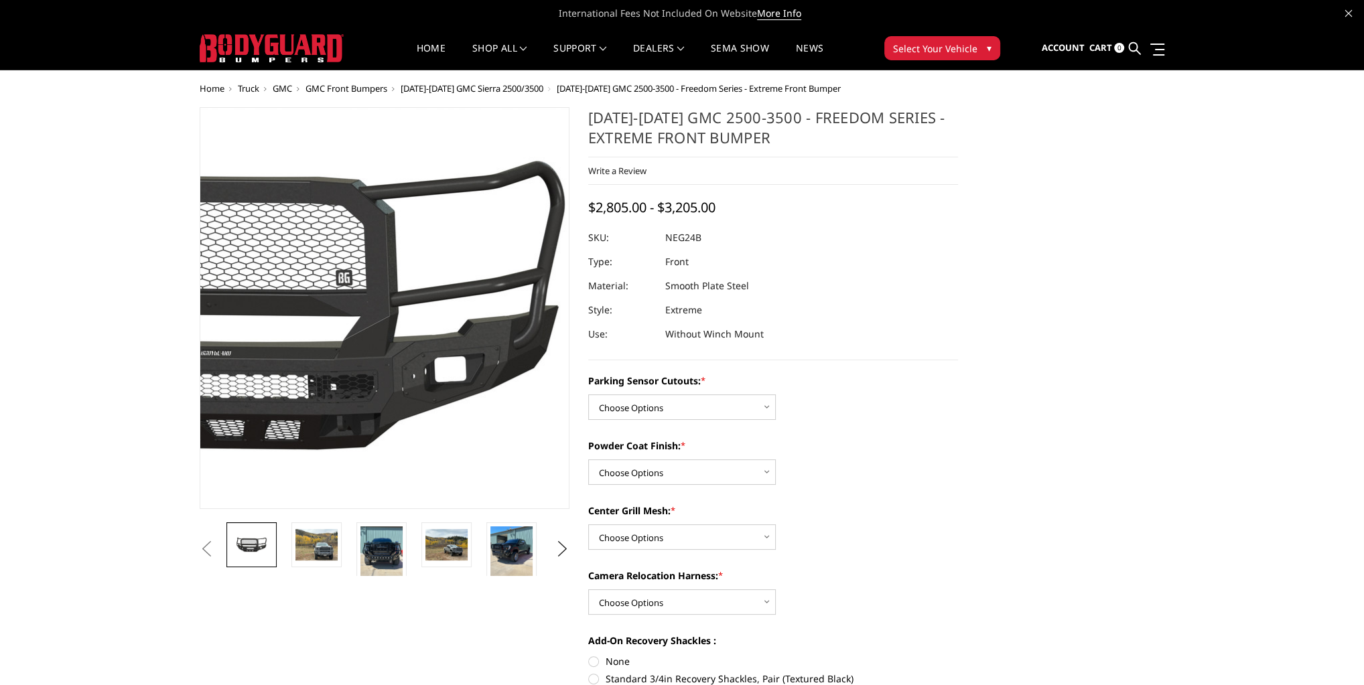
click at [479, 321] on img at bounding box center [260, 308] width 857 height 401
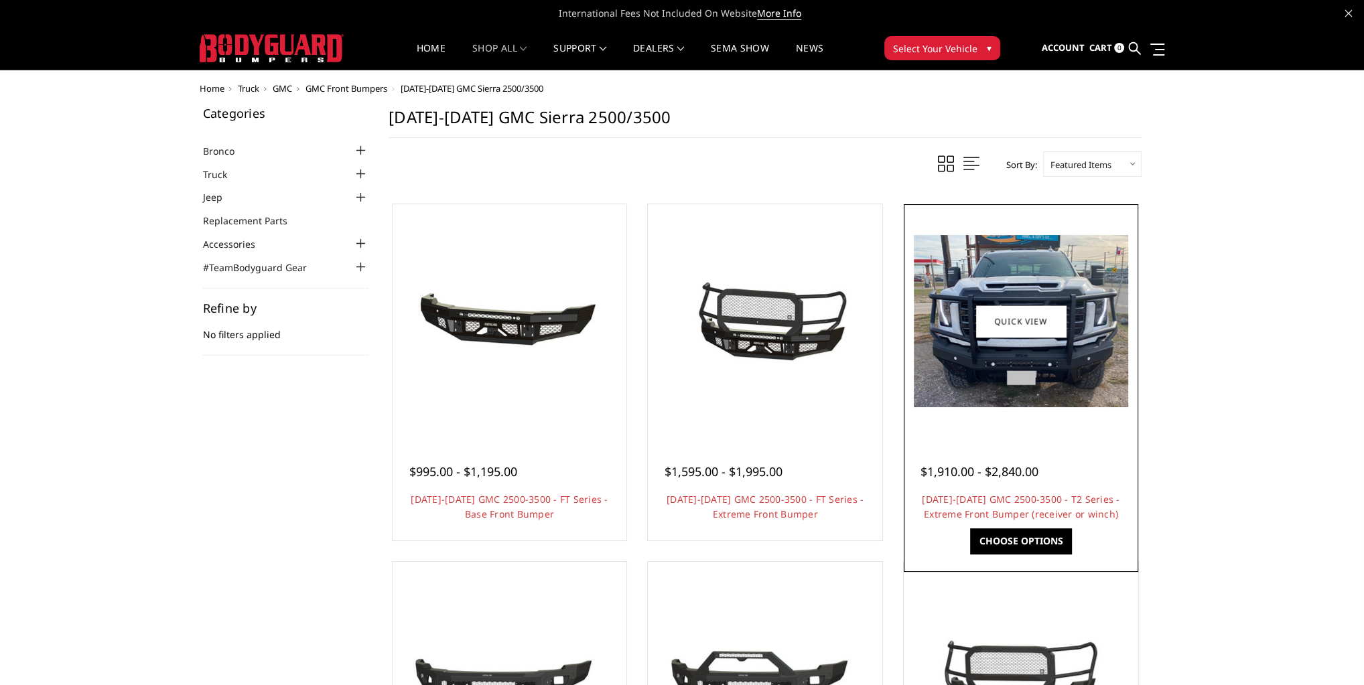
click at [1098, 315] on img at bounding box center [1021, 321] width 214 height 172
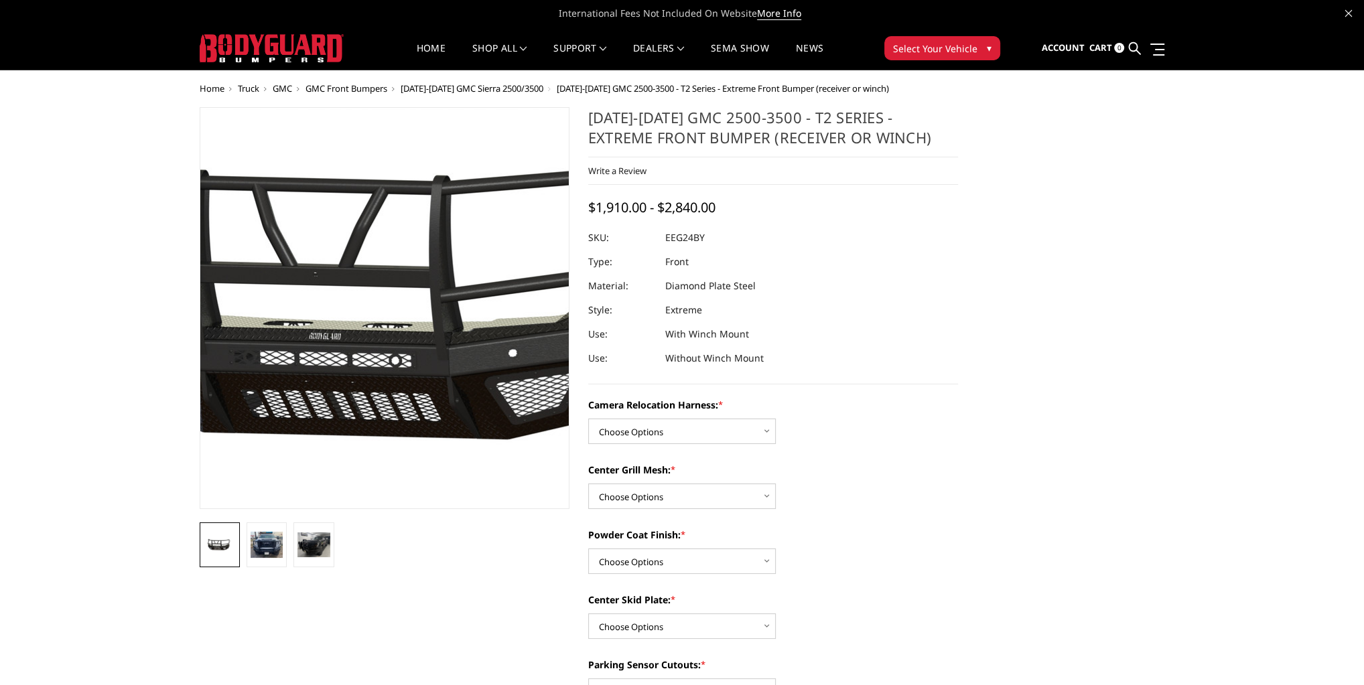
click at [366, 405] on img at bounding box center [409, 308] width 857 height 401
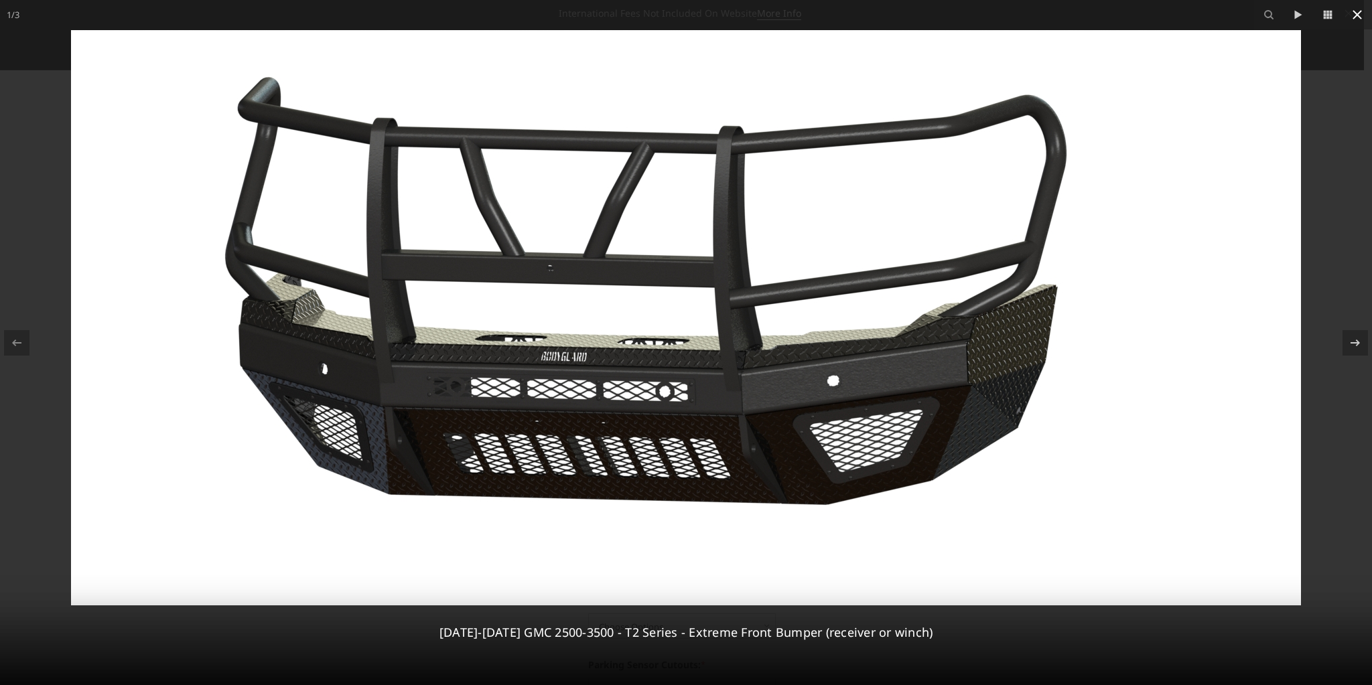
click at [1354, 13] on icon at bounding box center [1357, 15] width 16 height 16
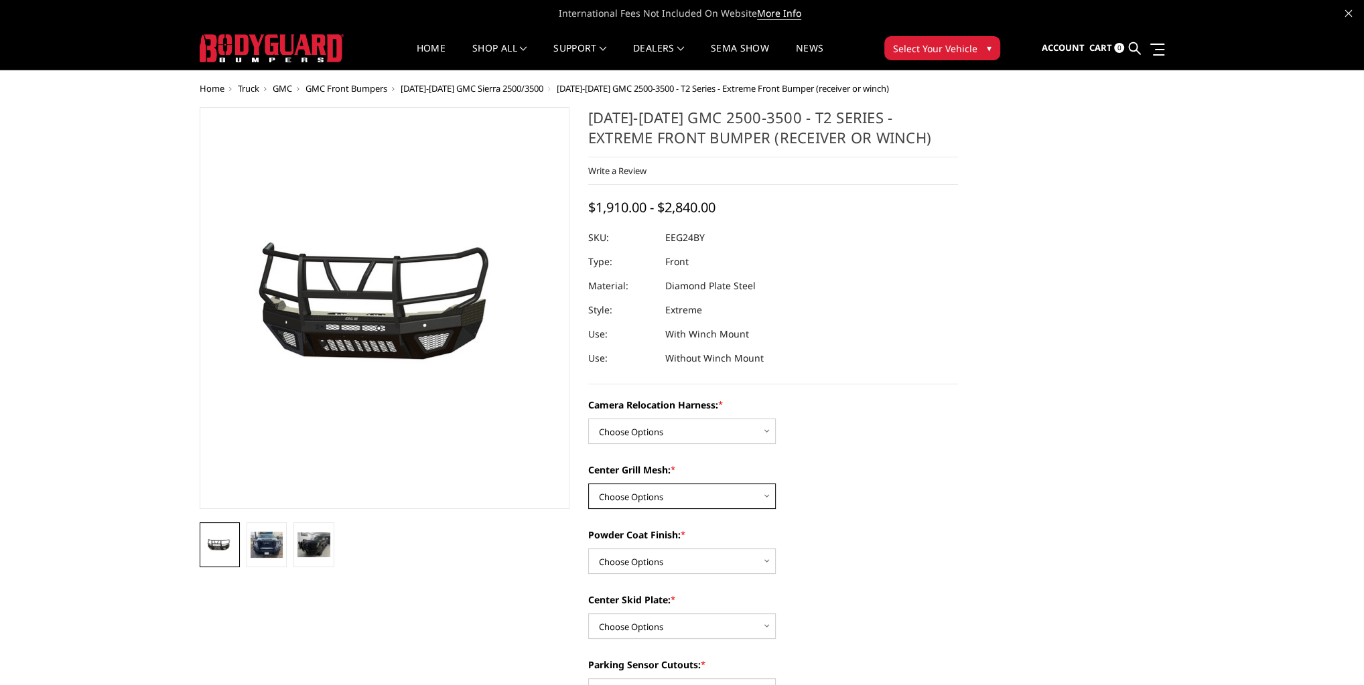
click at [720, 488] on select "Choose Options Without expanded metal With expanded metal" at bounding box center [682, 496] width 188 height 25
select select "3740"
click at [588, 484] on select "Choose Options Without expanded metal With expanded metal" at bounding box center [682, 496] width 188 height 25
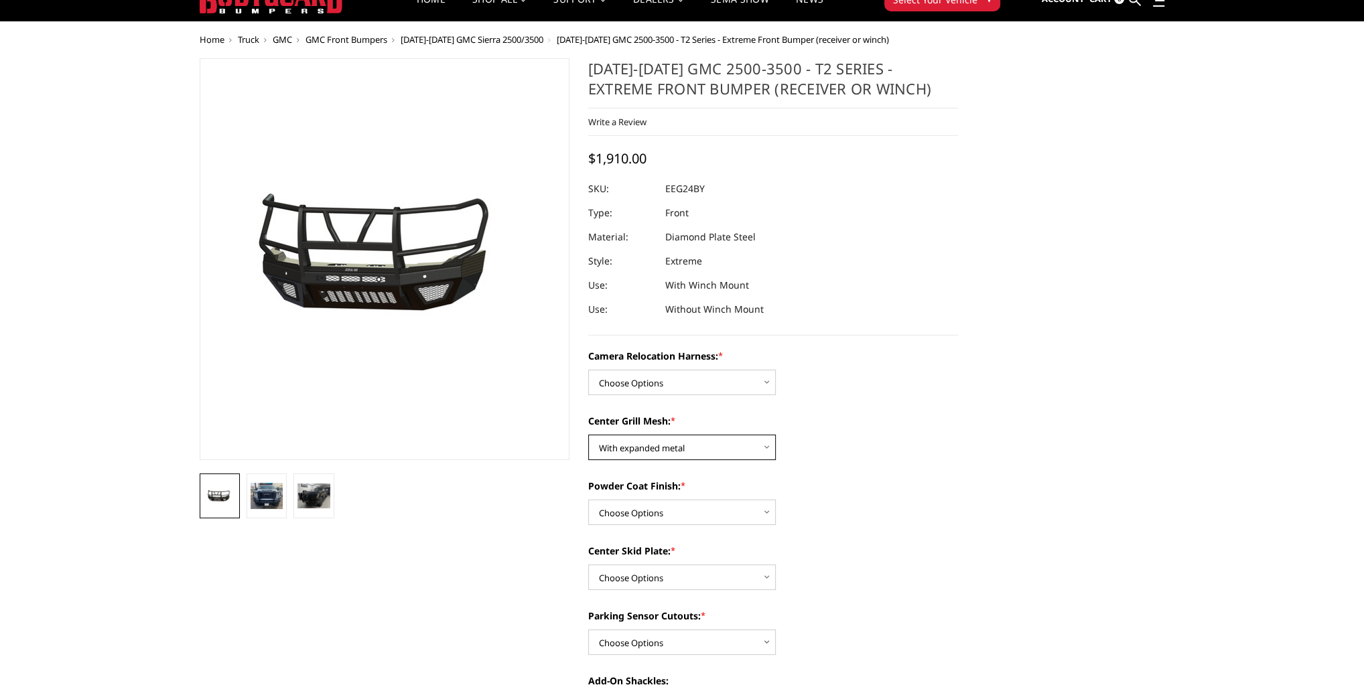
scroll to position [107, 0]
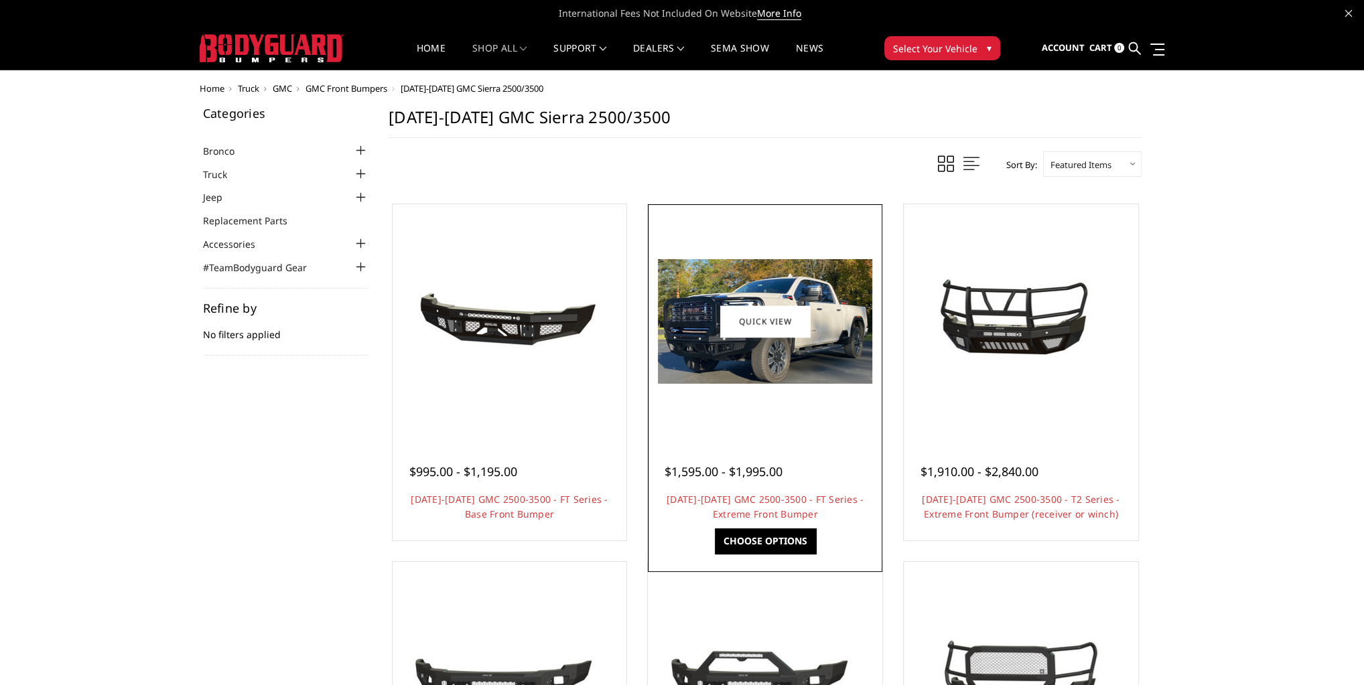
click at [842, 274] on img at bounding box center [765, 321] width 214 height 125
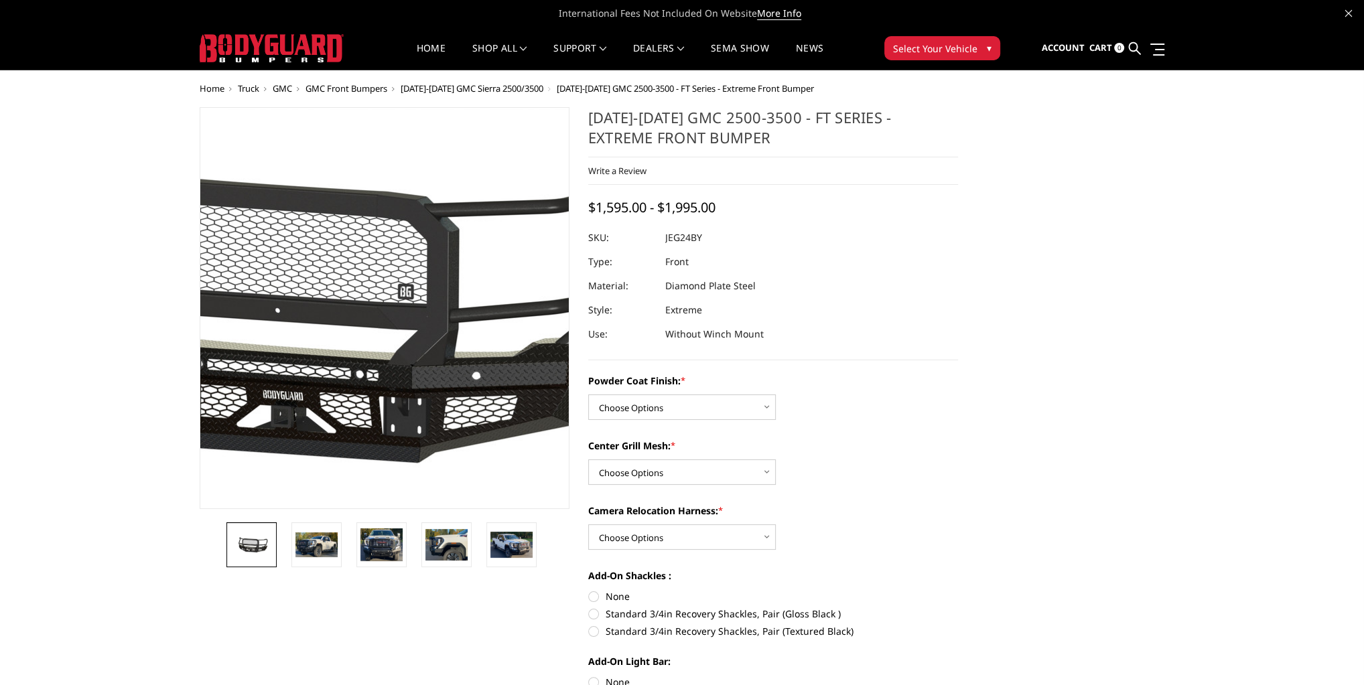
click at [443, 311] on img at bounding box center [307, 308] width 857 height 401
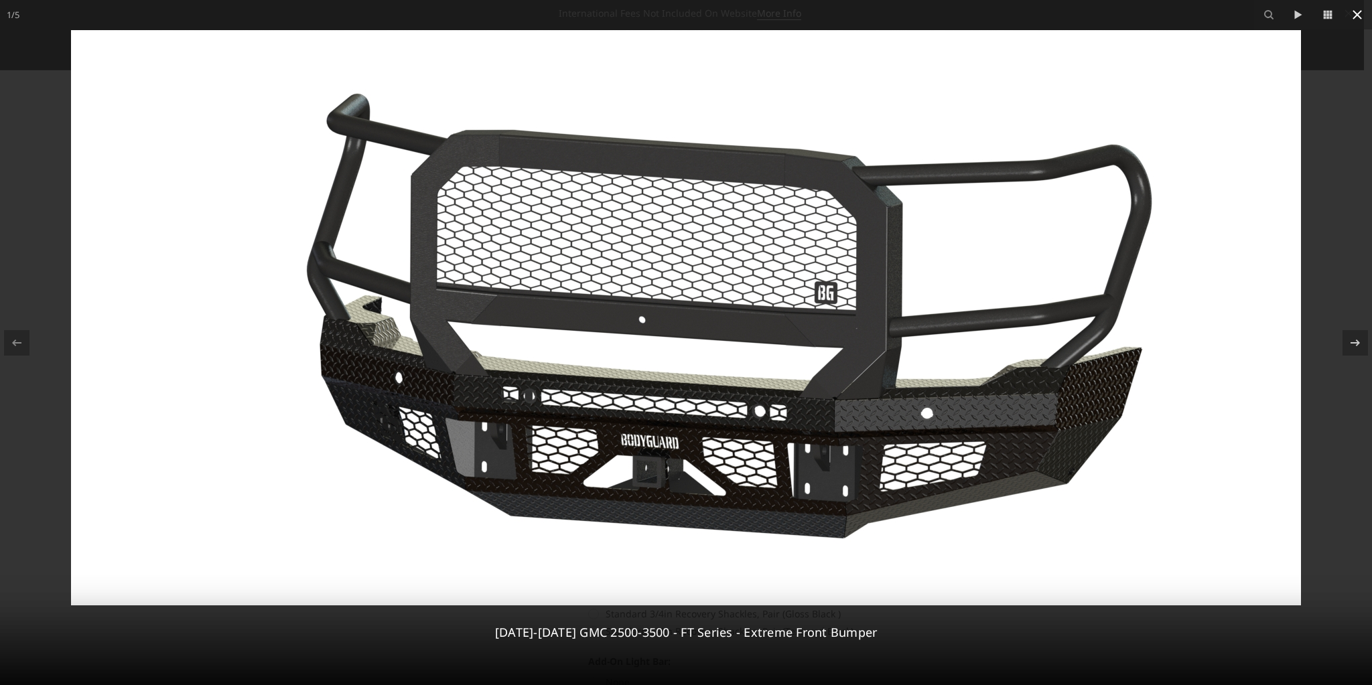
click at [1355, 17] on icon at bounding box center [1357, 15] width 16 height 16
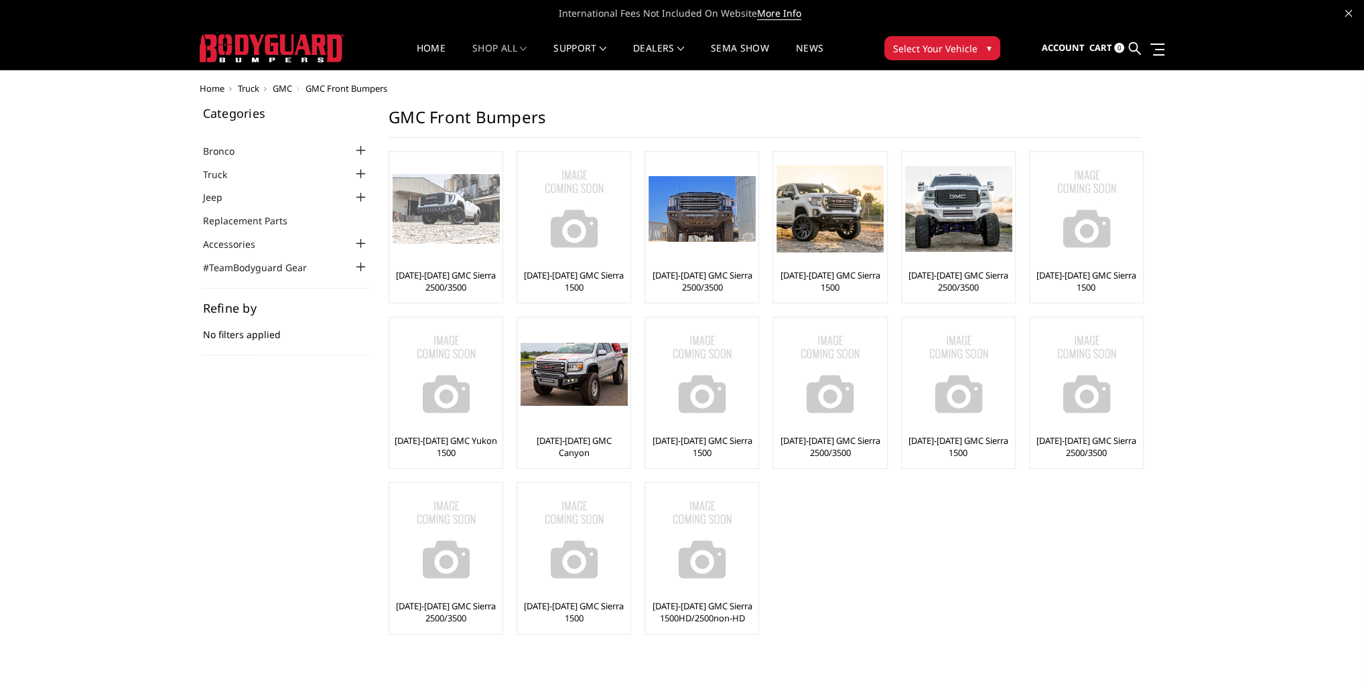
click at [471, 228] on img at bounding box center [445, 209] width 107 height 70
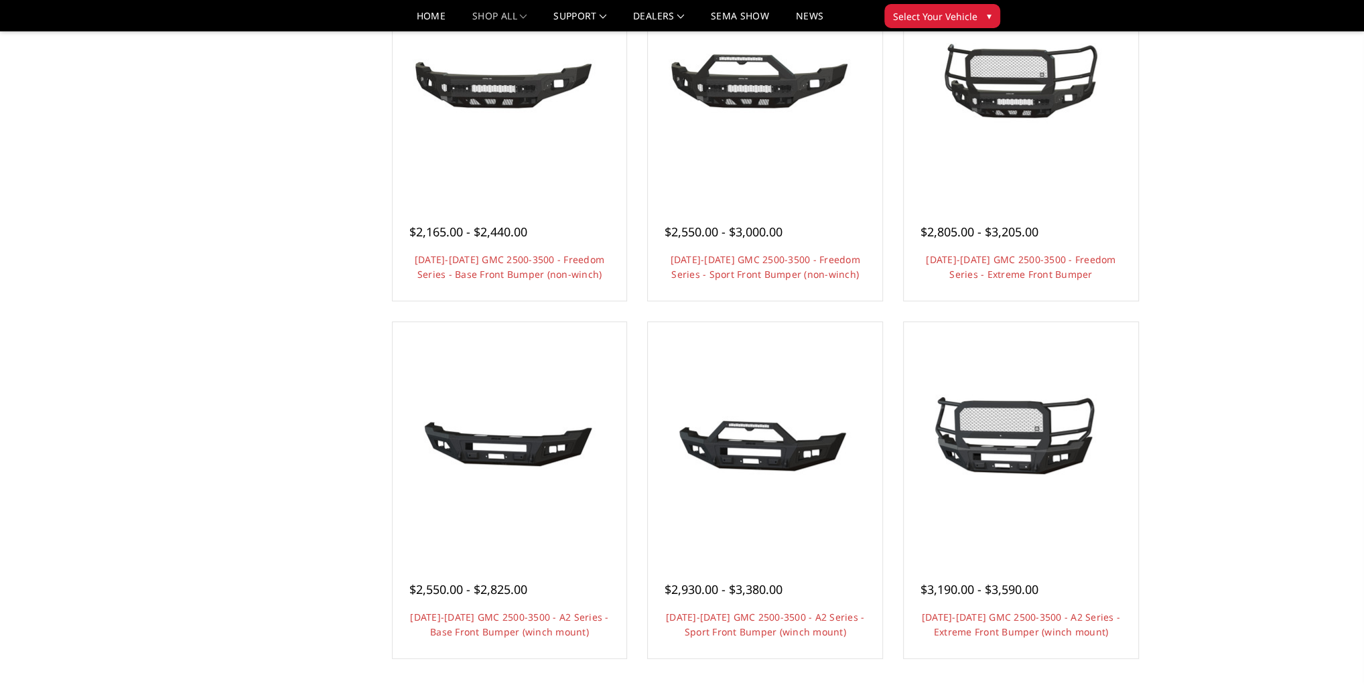
scroll to position [525, 0]
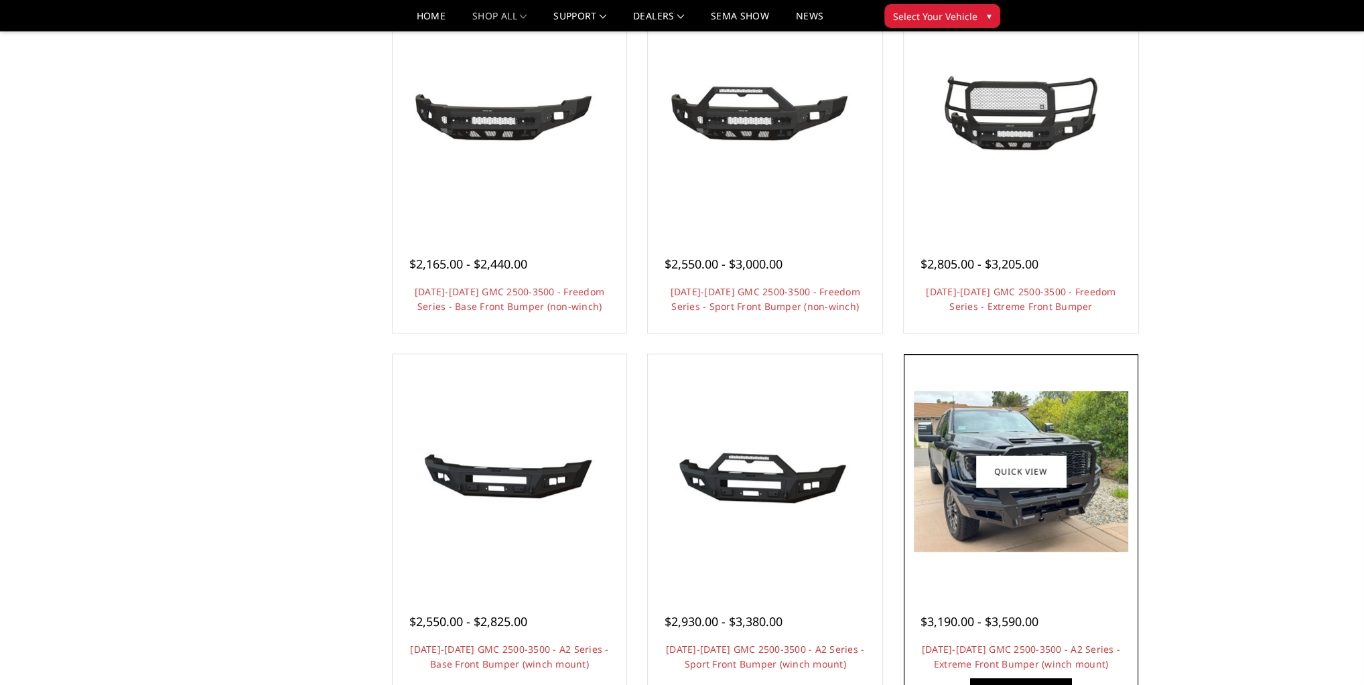
click at [1076, 495] on img at bounding box center [1021, 471] width 214 height 161
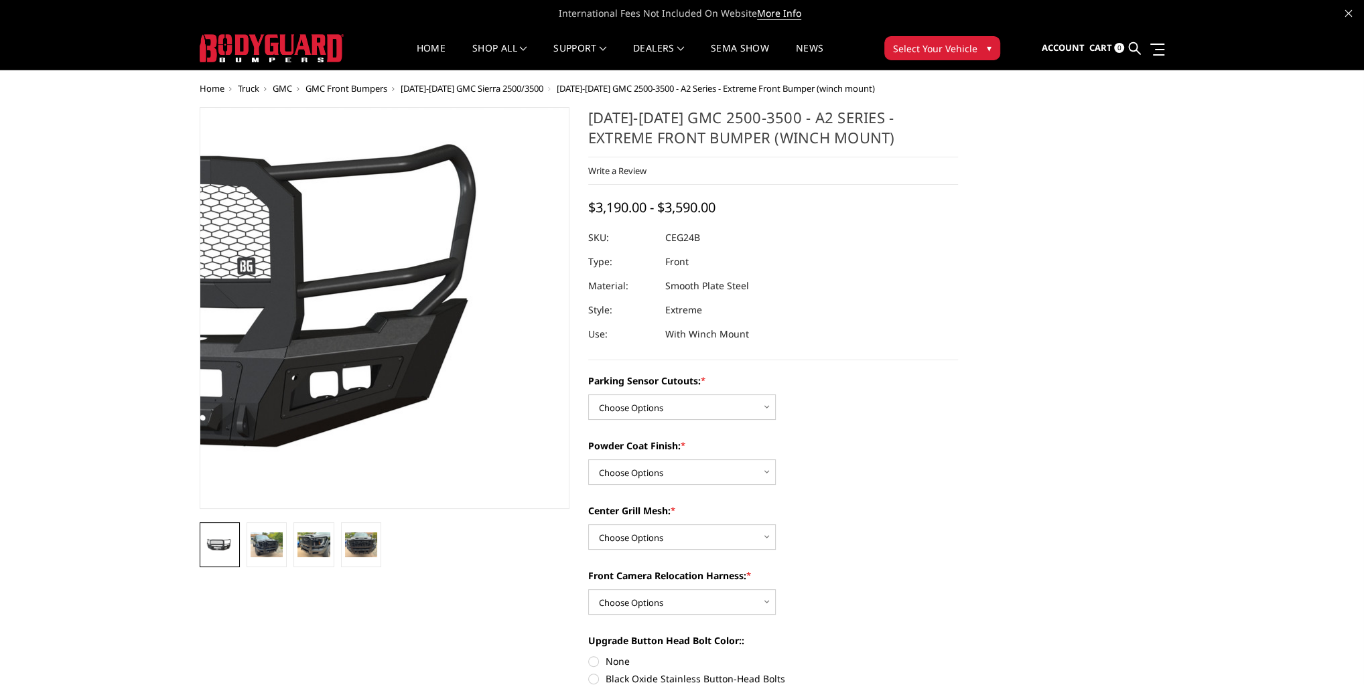
click at [482, 338] on img at bounding box center [182, 308] width 857 height 401
